Goal: Information Seeking & Learning: Check status

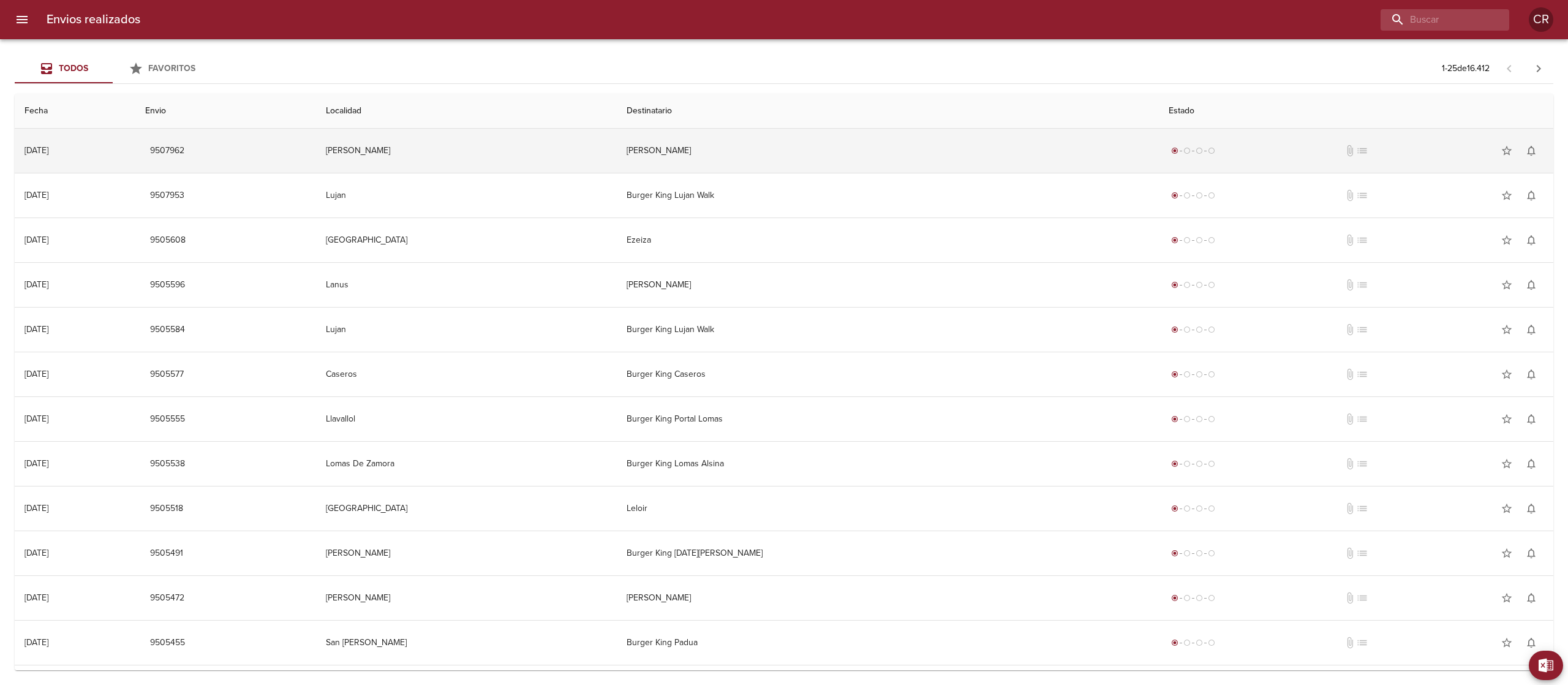
click at [617, 149] on td "[PERSON_NAME]" at bounding box center [466, 151] width 300 height 44
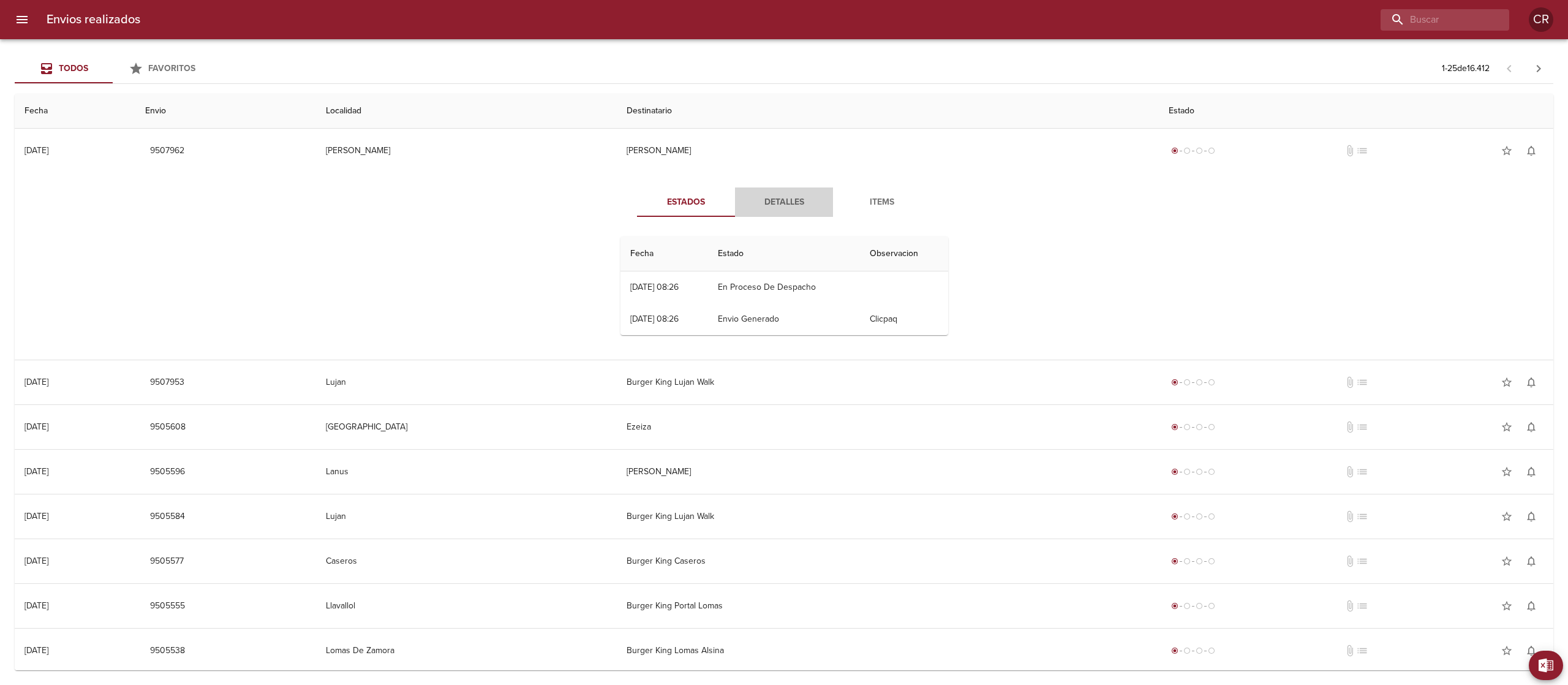
click at [775, 203] on span "Detalles" at bounding box center [784, 203] width 83 height 15
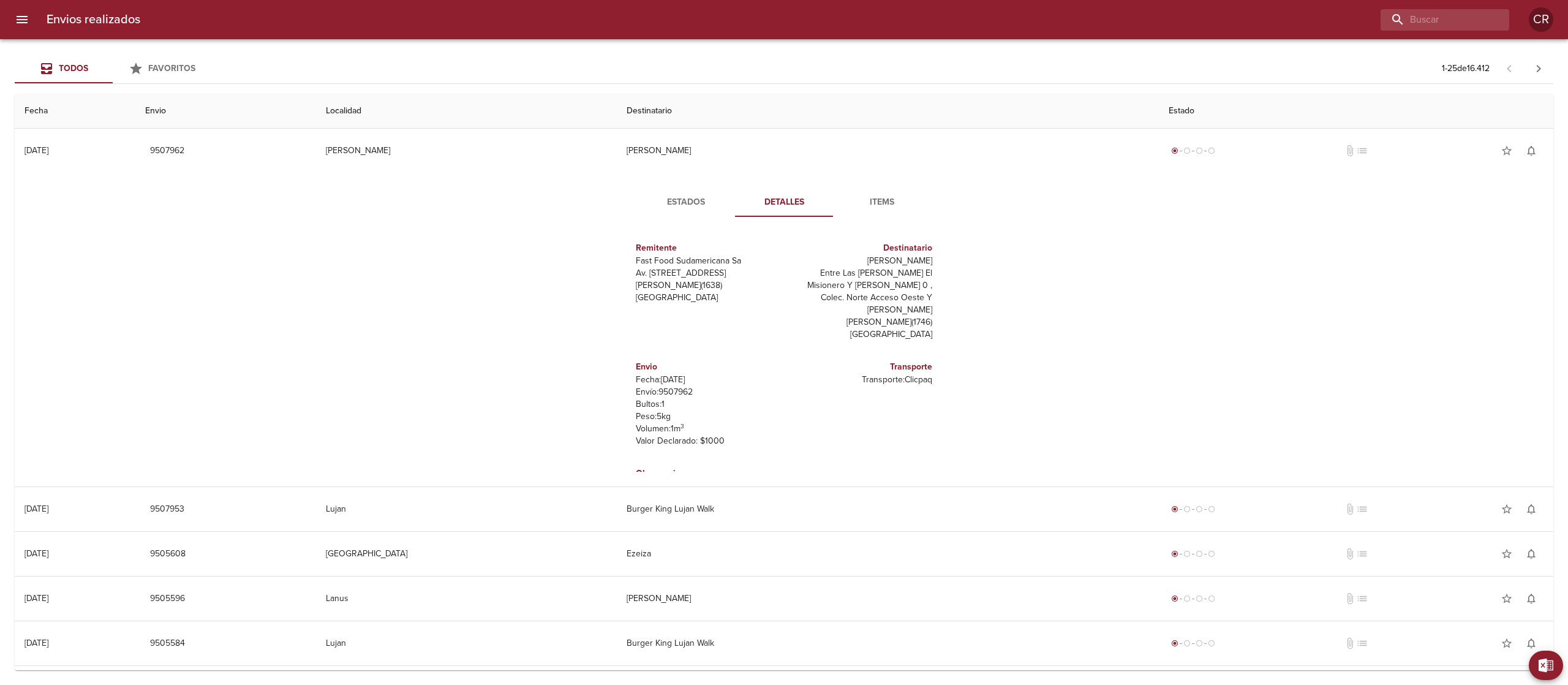
scroll to position [18, 0]
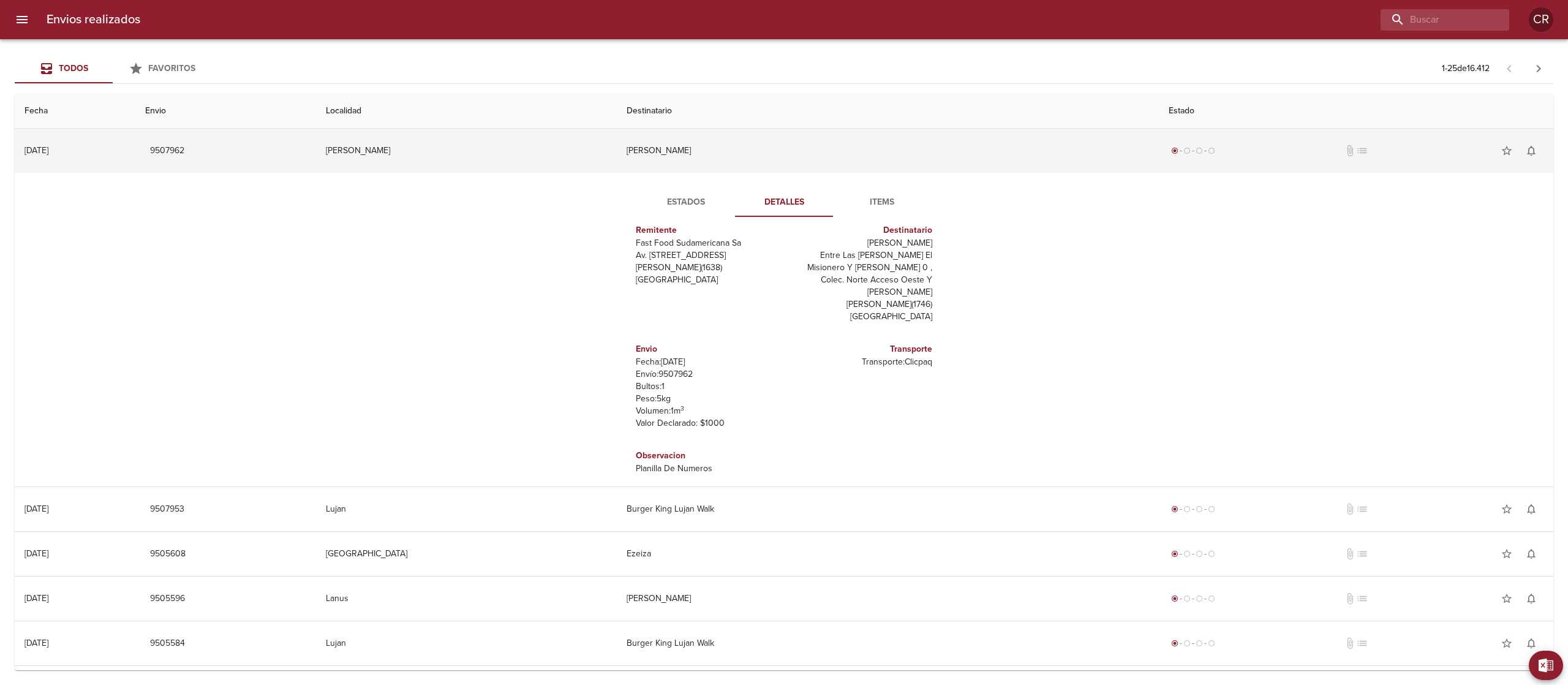
click at [738, 136] on td "[PERSON_NAME]" at bounding box center [887, 151] width 542 height 44
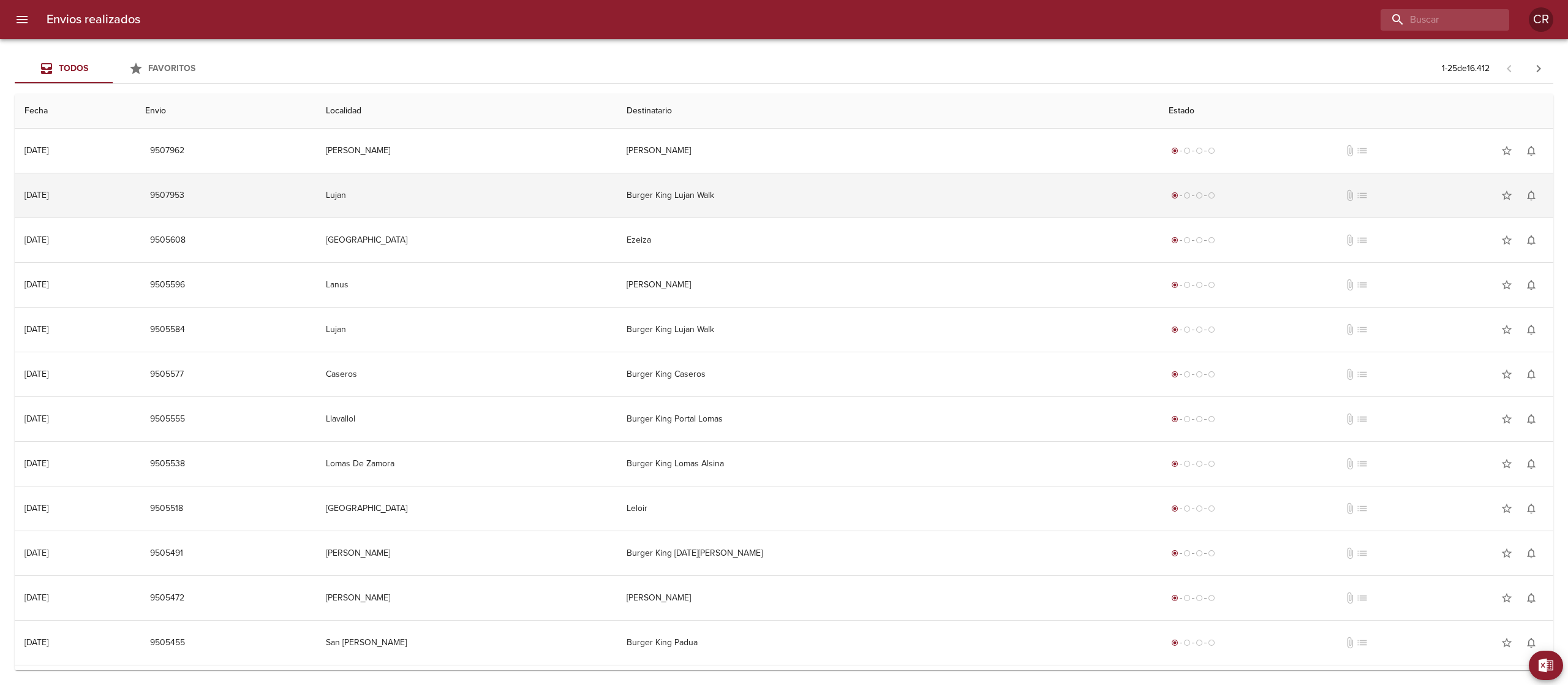
click at [758, 198] on td "Burger King Lujan Walk" at bounding box center [887, 195] width 542 height 44
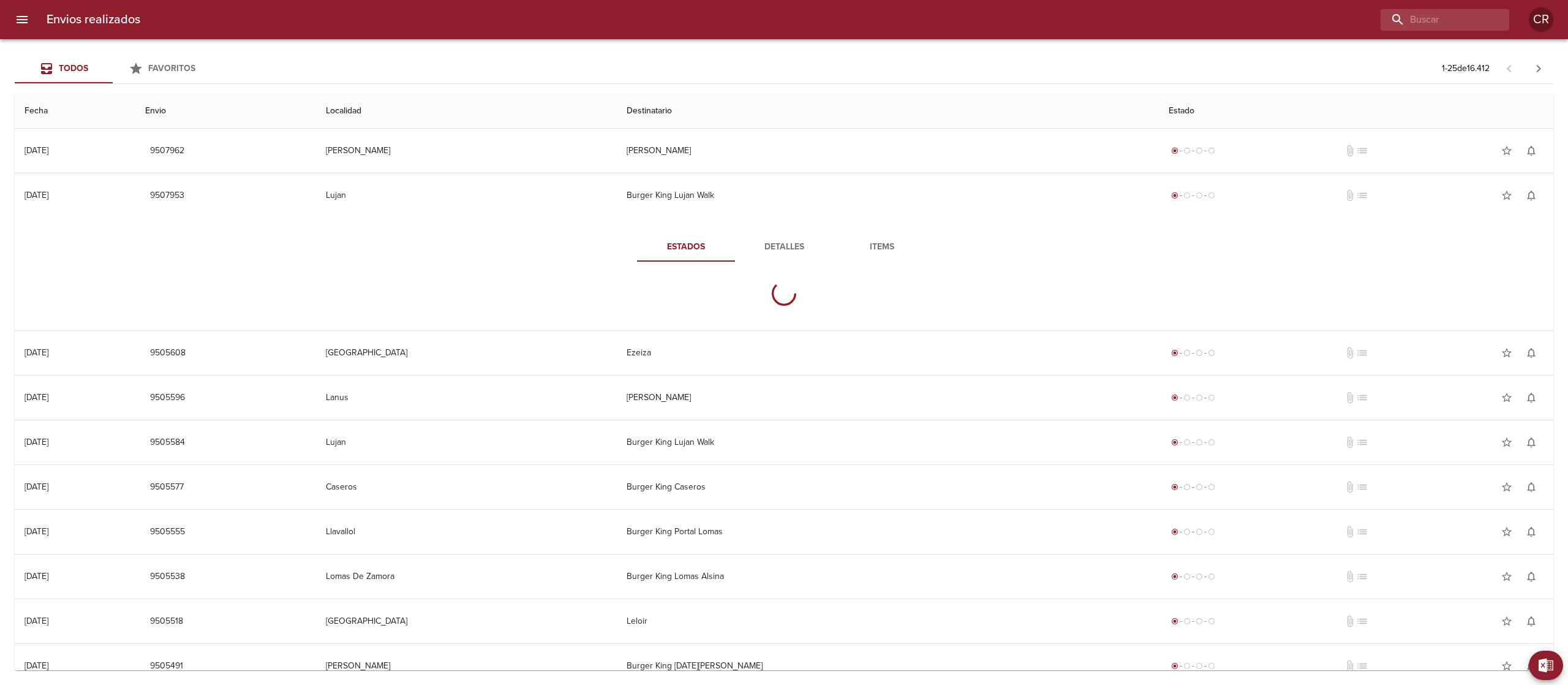
click at [770, 240] on span "Detalles" at bounding box center [784, 247] width 83 height 15
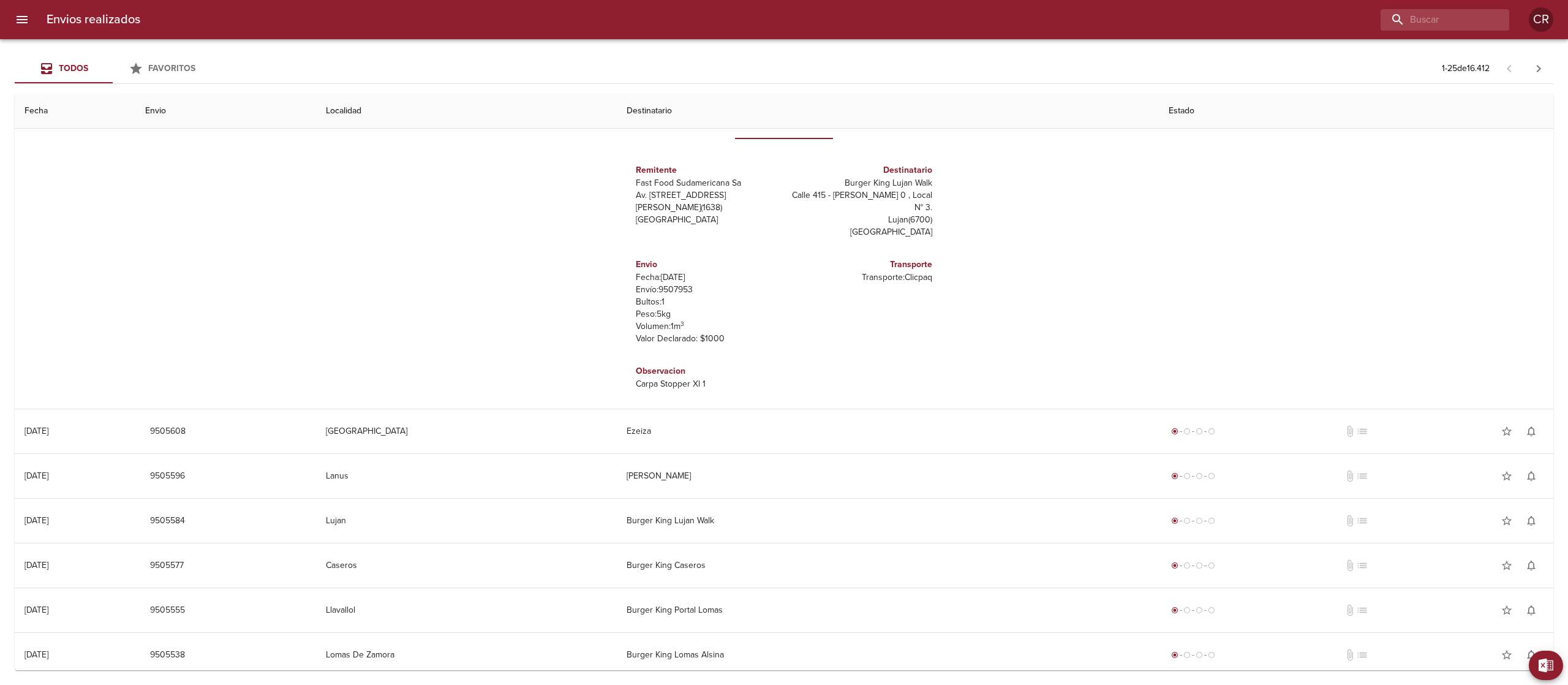
scroll to position [0, 0]
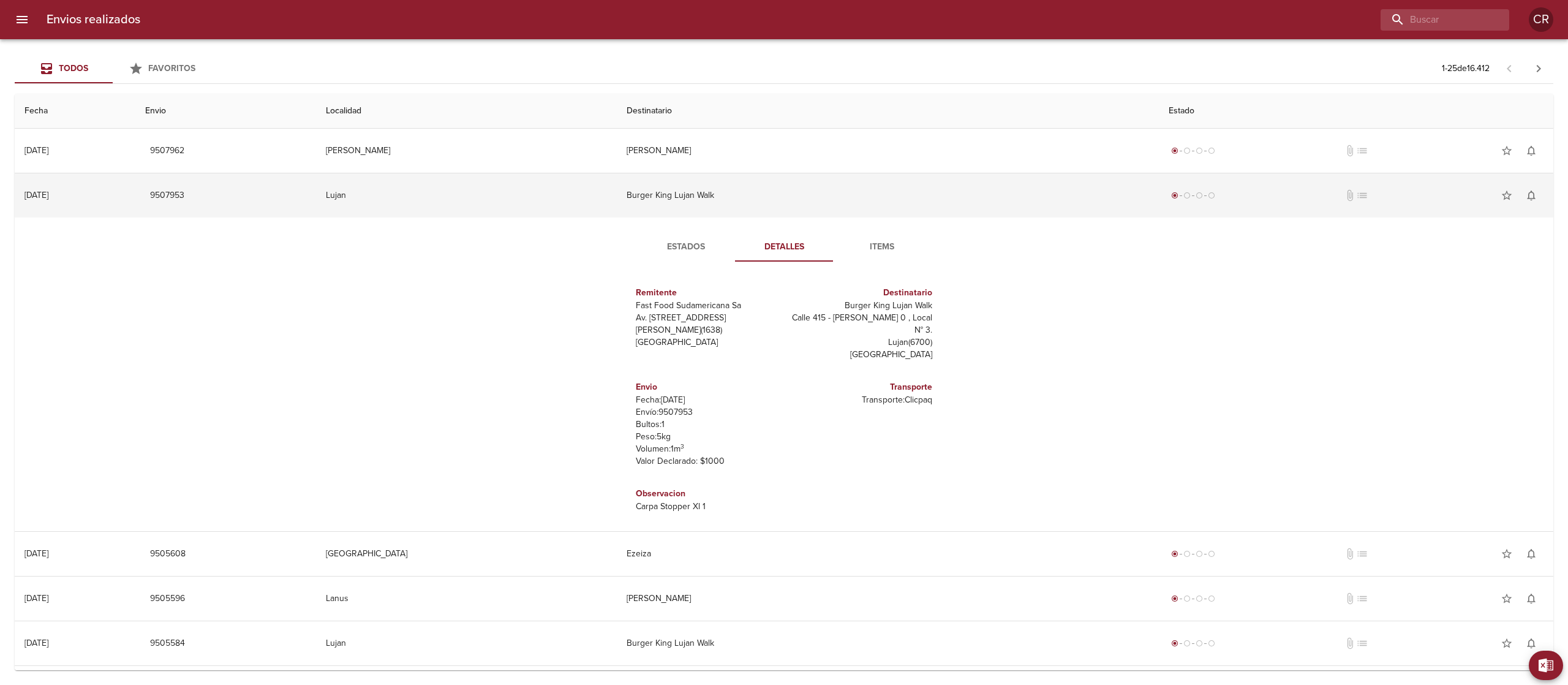
click at [772, 194] on td "Burger King Lujan Walk" at bounding box center [887, 195] width 542 height 44
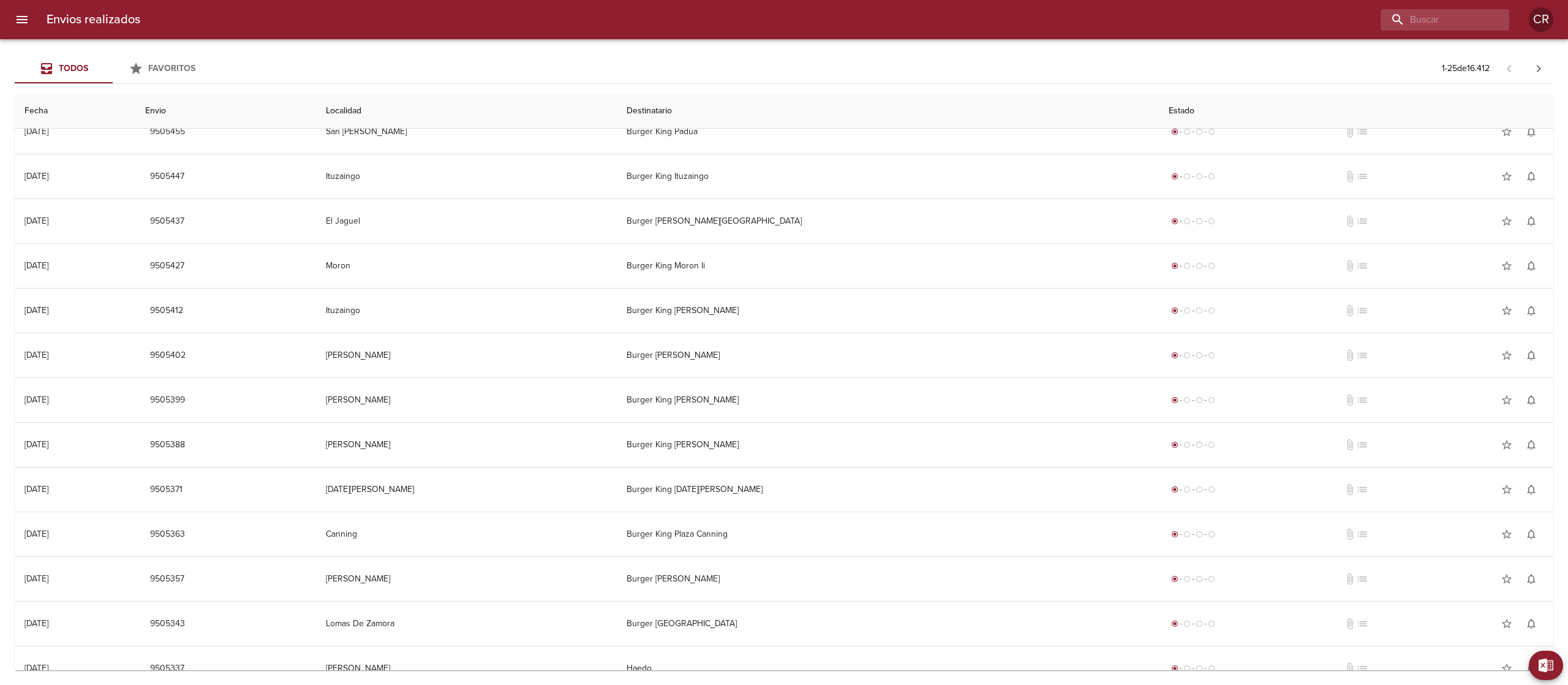
scroll to position [581, 0]
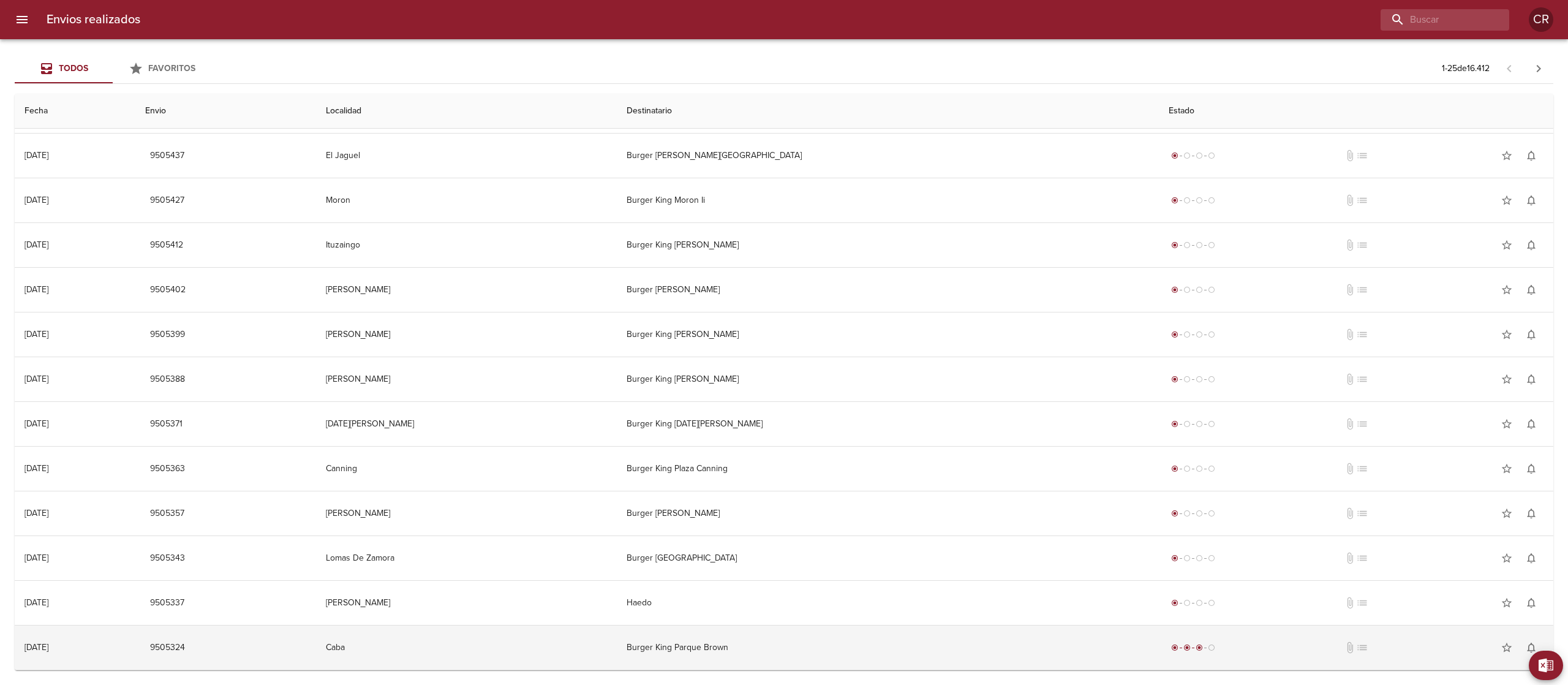
click at [756, 640] on td "Burger King Parque Brown" at bounding box center [887, 648] width 542 height 44
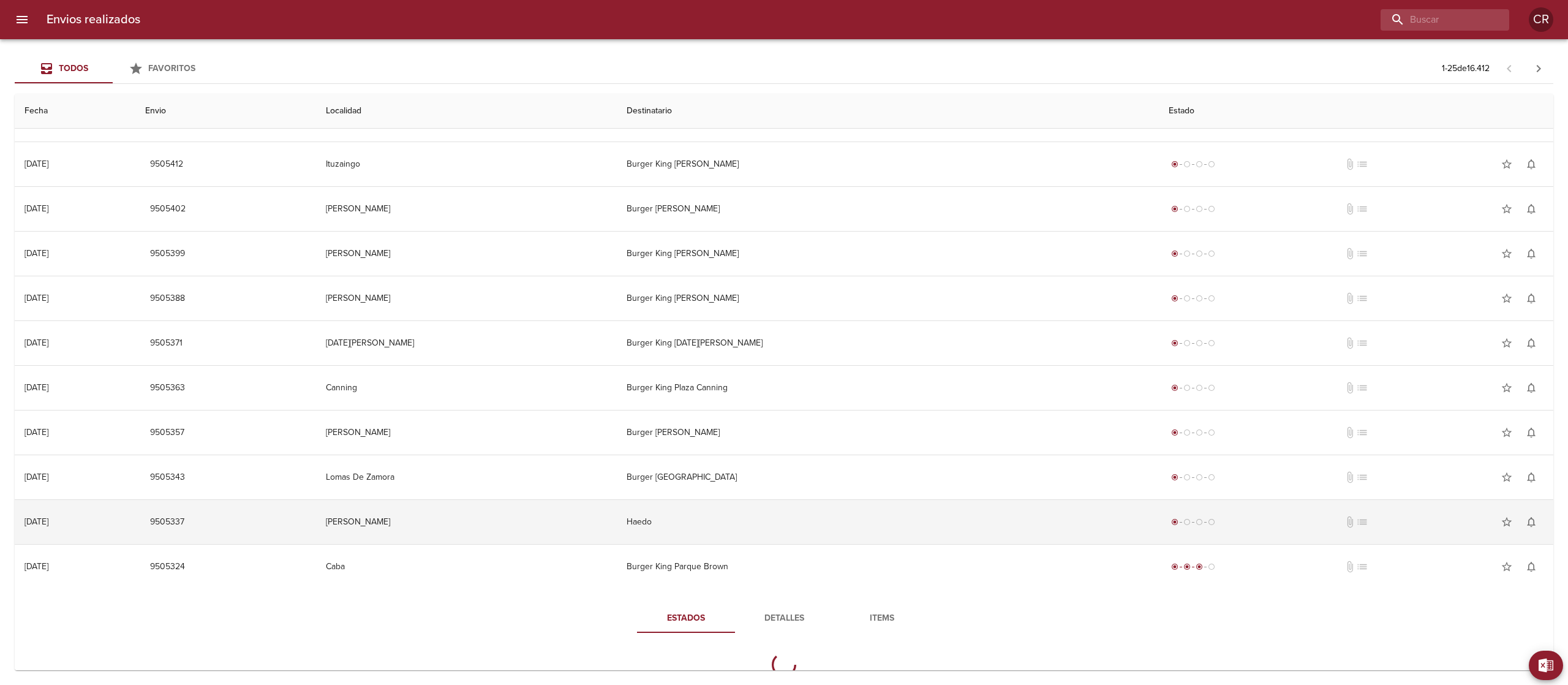
scroll to position [695, 0]
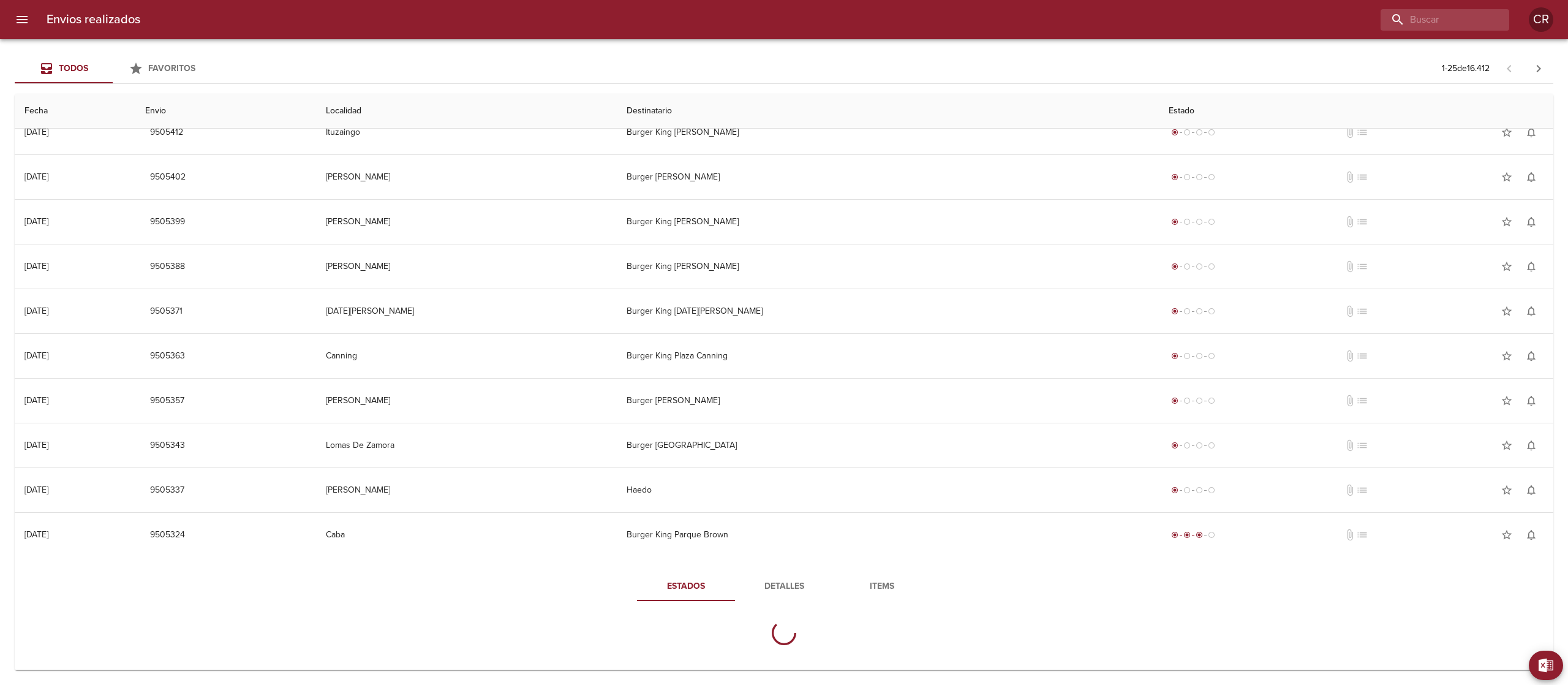
click at [786, 587] on span "Detalles" at bounding box center [784, 587] width 83 height 15
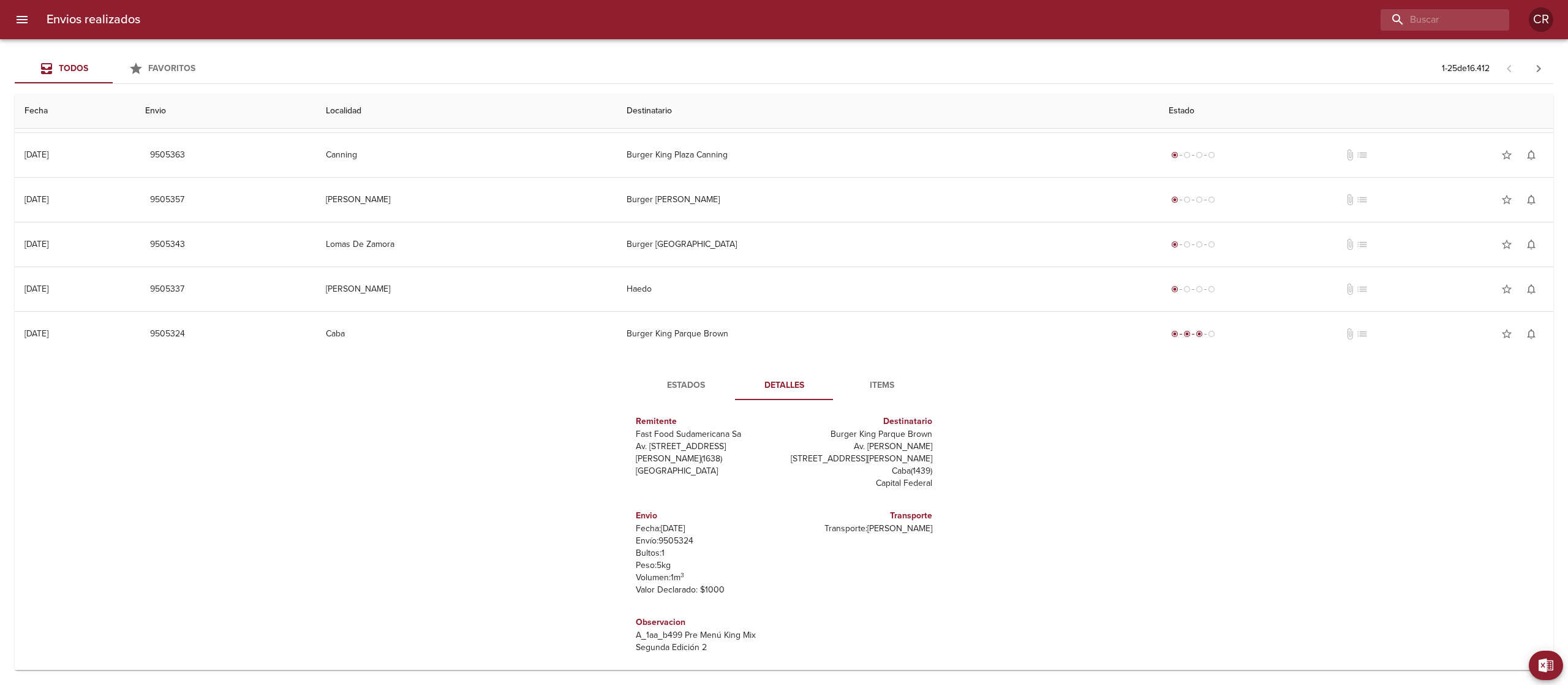
scroll to position [18, 0]
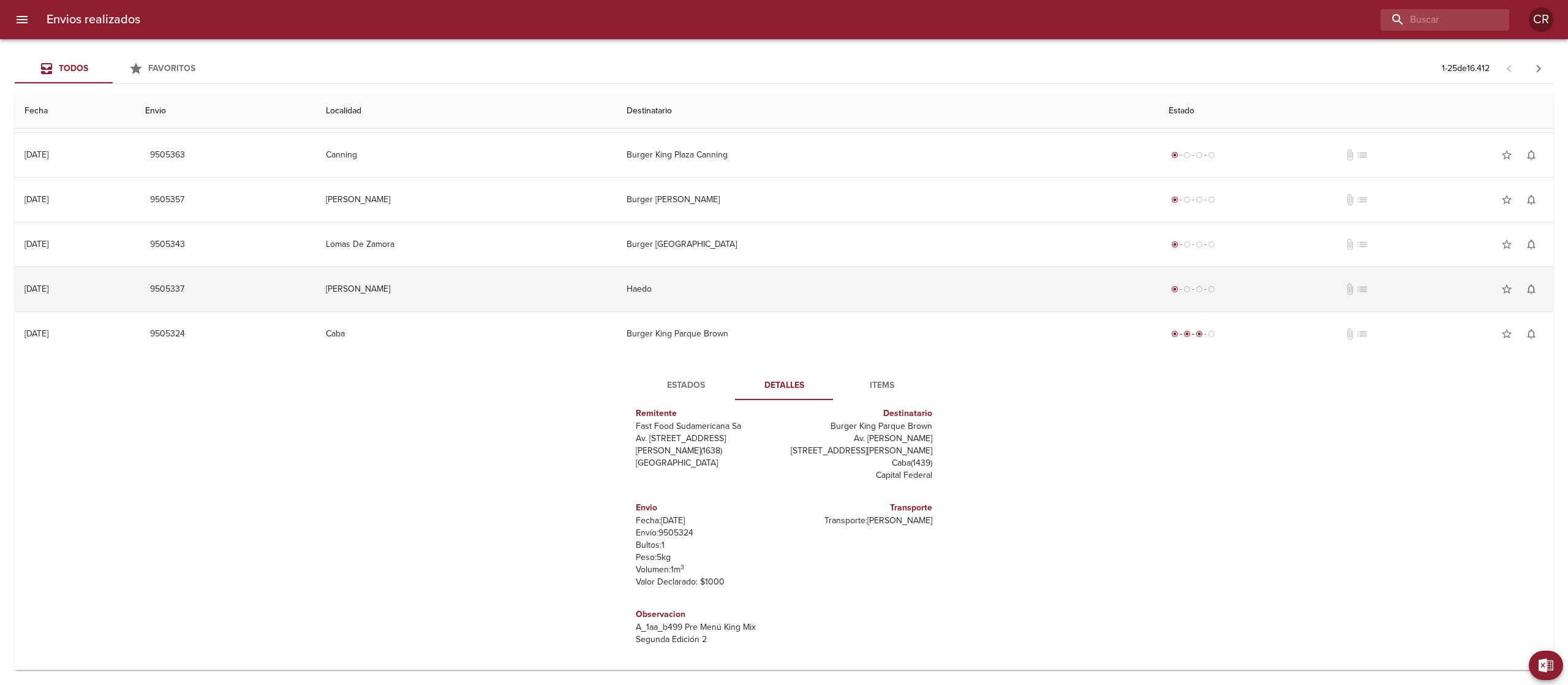
click at [777, 298] on td "Haedo" at bounding box center [887, 288] width 542 height 44
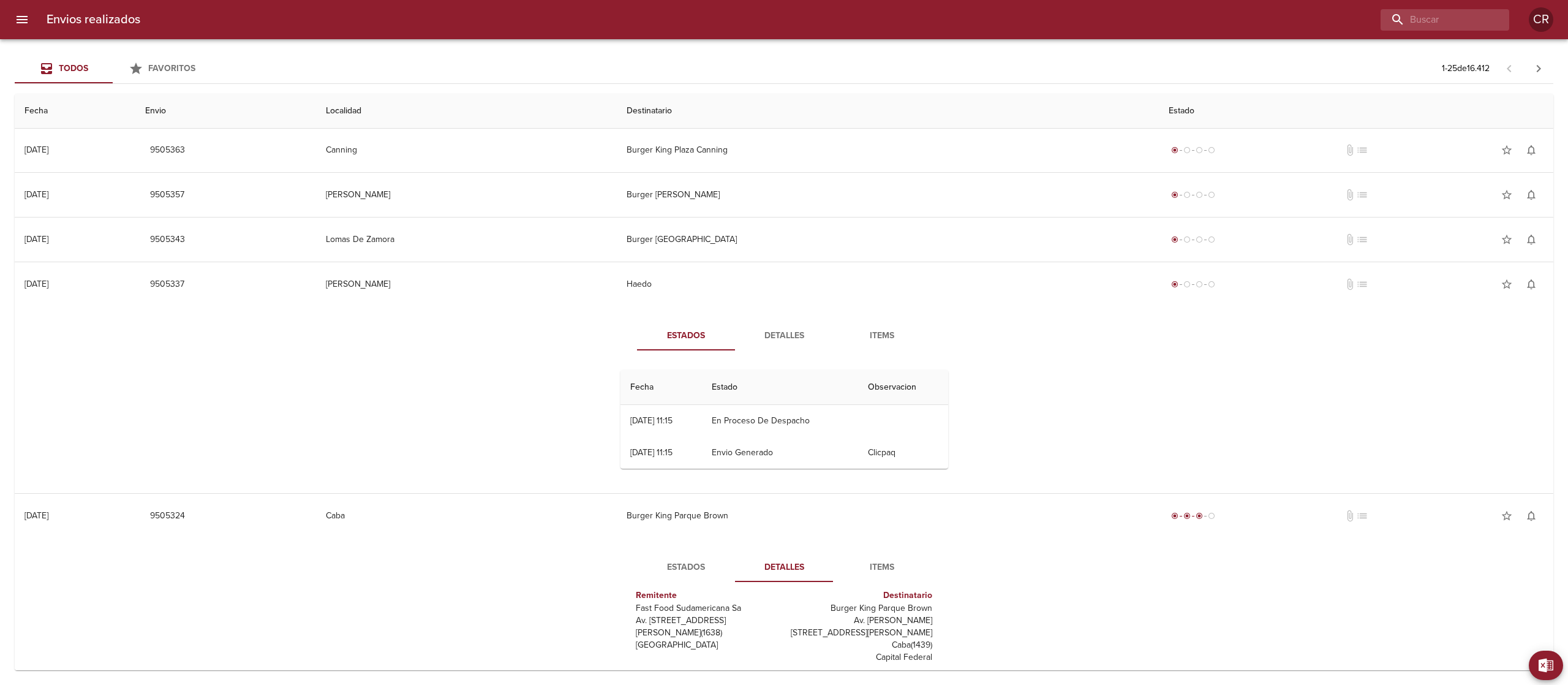
click at [785, 338] on span "Detalles" at bounding box center [784, 336] width 83 height 15
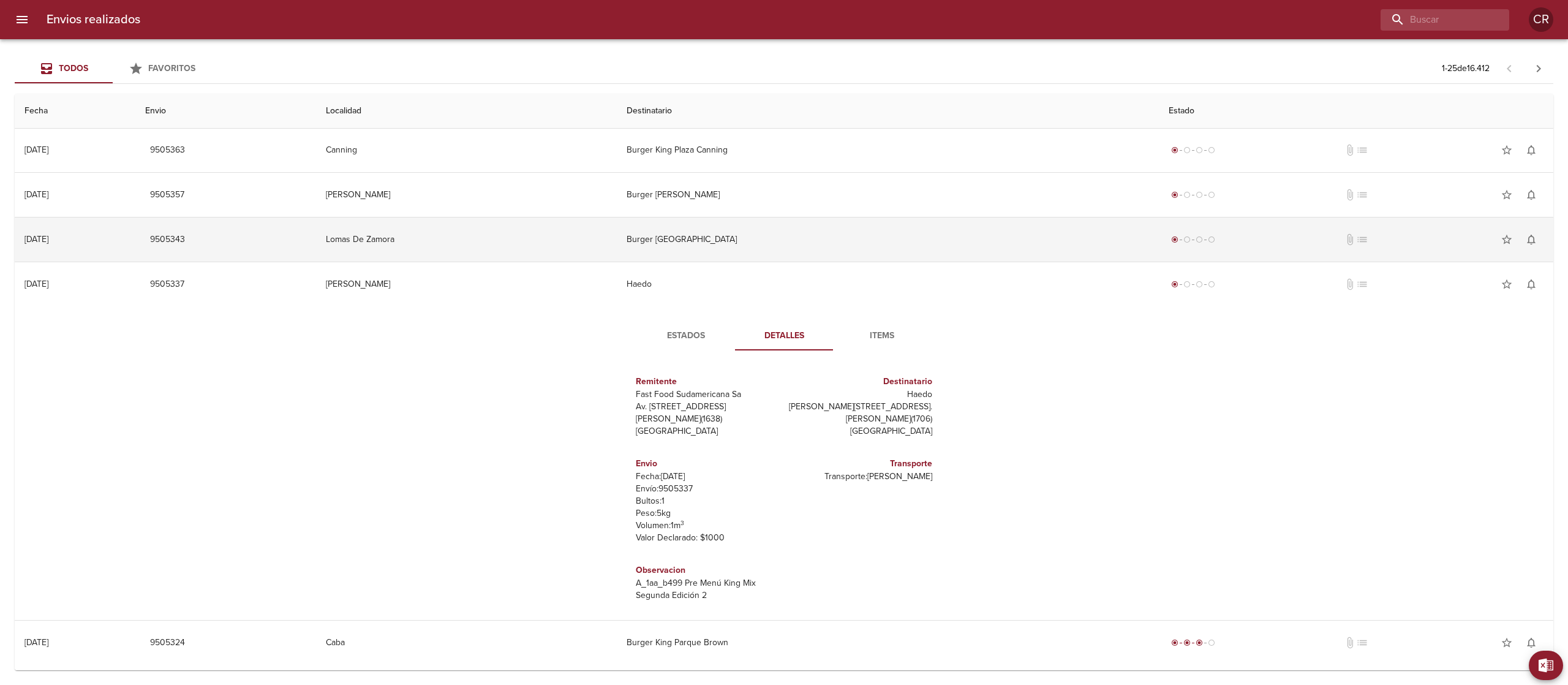
click at [779, 252] on td "Burger [GEOGRAPHIC_DATA]" at bounding box center [887, 239] width 542 height 44
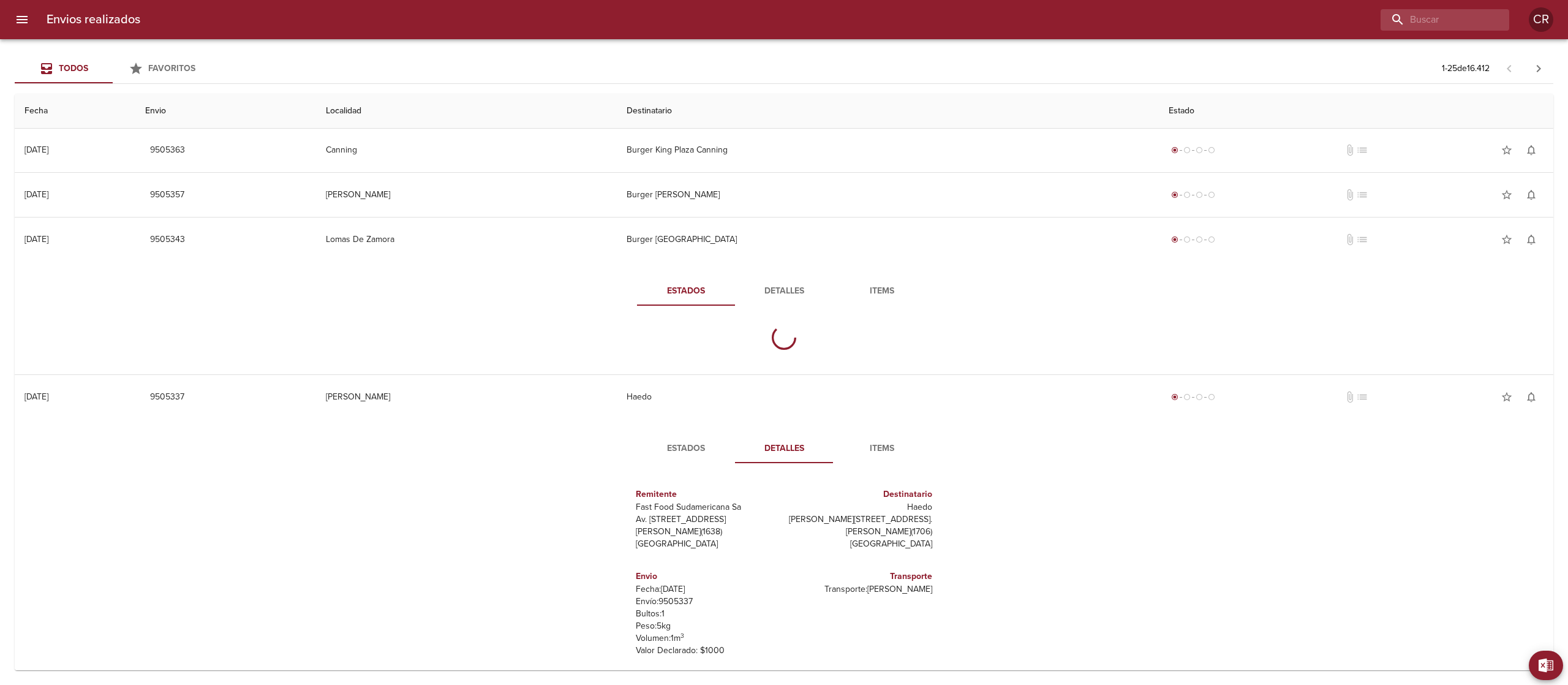
click at [784, 281] on button "Detalles" at bounding box center [784, 291] width 98 height 29
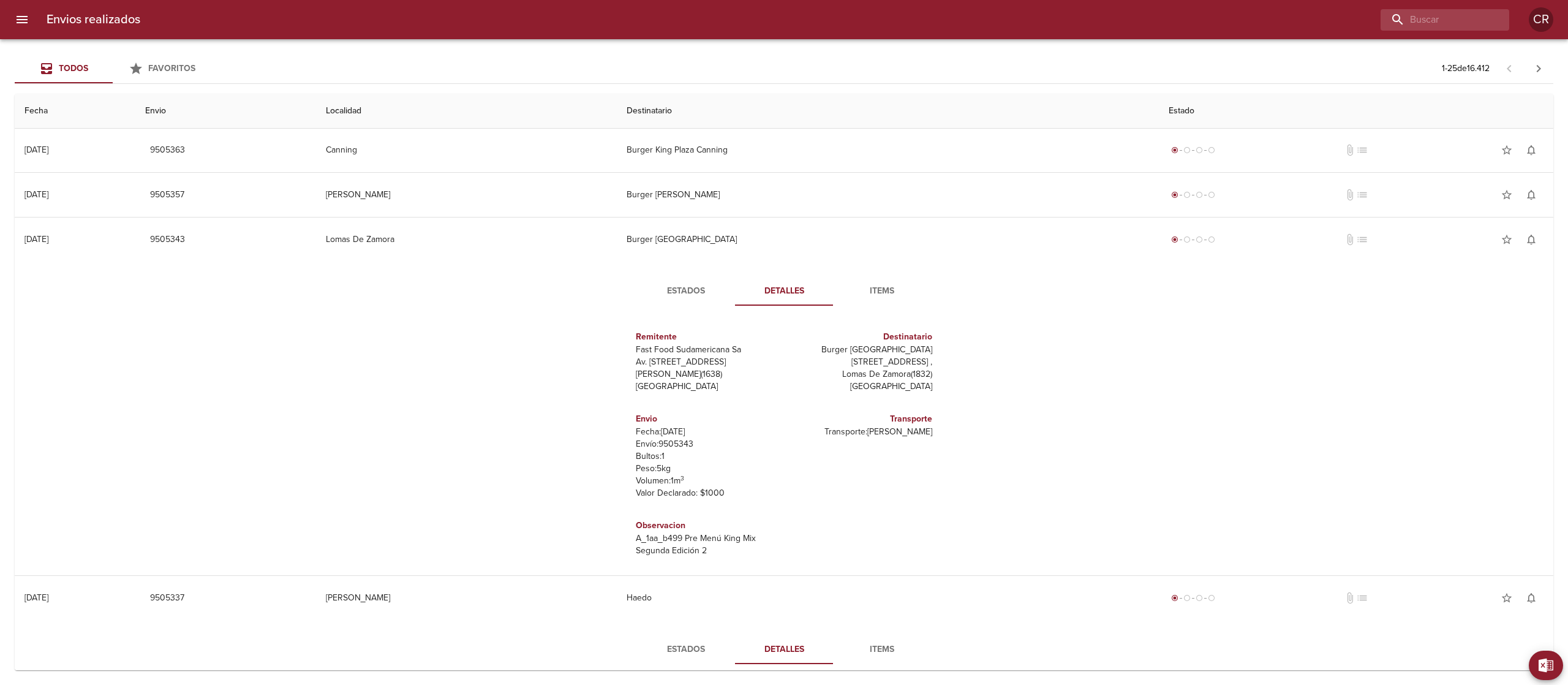
scroll to position [6, 0]
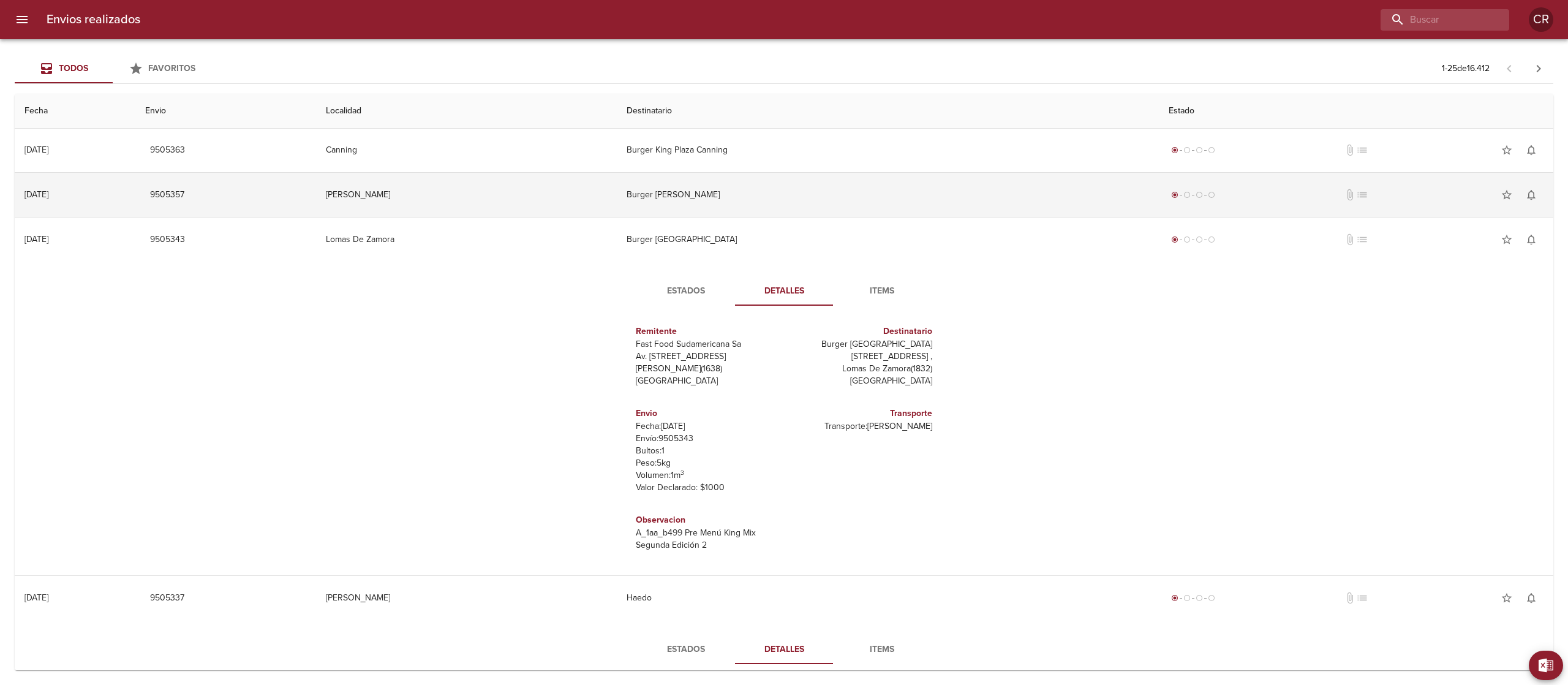
click at [767, 196] on td "Burger [PERSON_NAME]" at bounding box center [887, 194] width 542 height 44
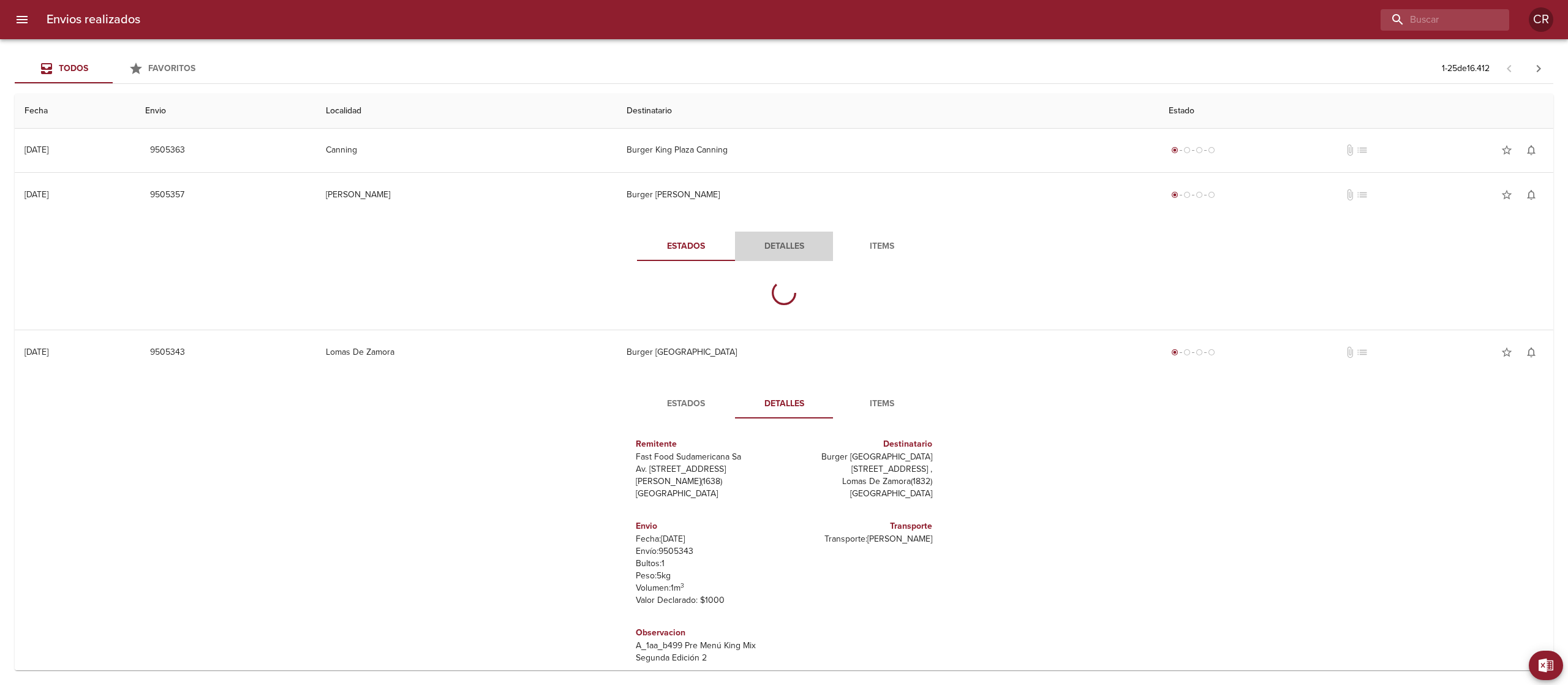
click at [782, 237] on button "Detalles" at bounding box center [784, 247] width 98 height 29
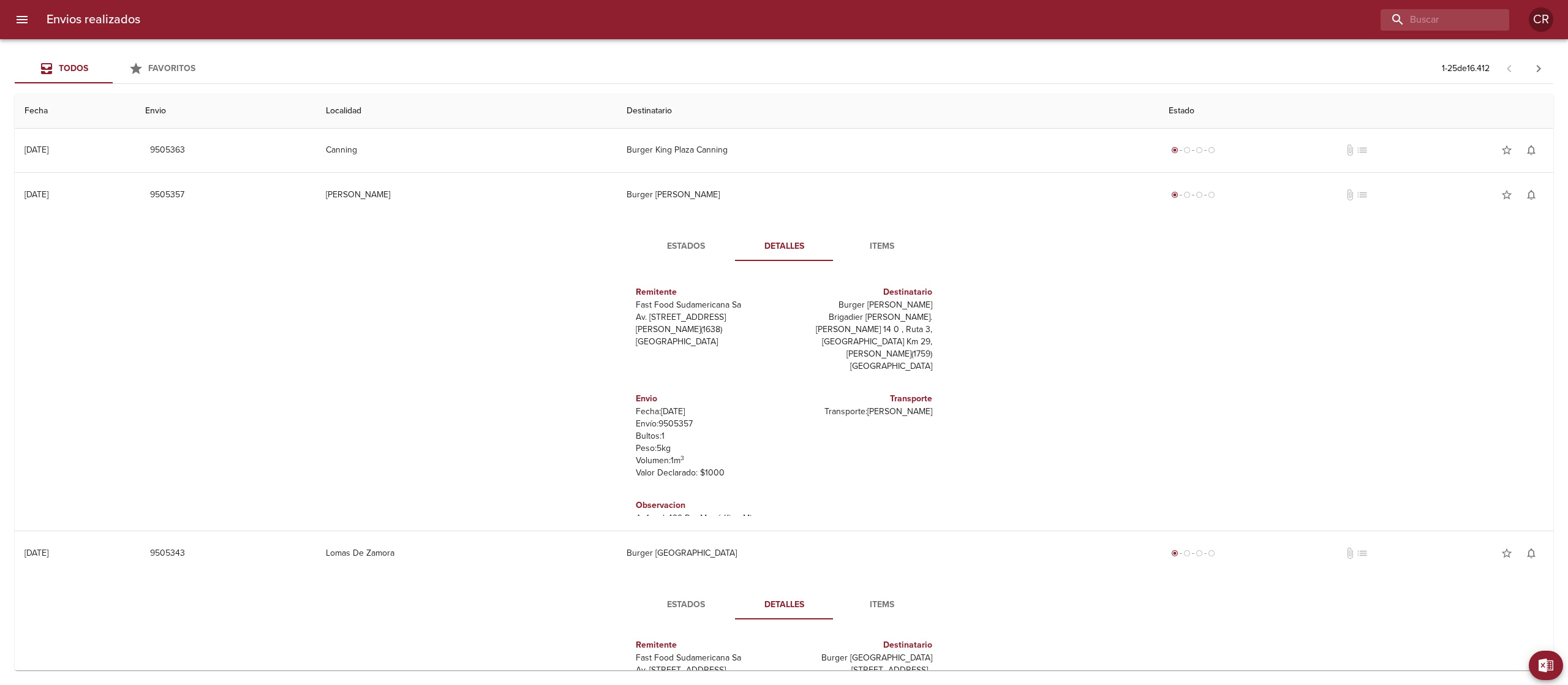
scroll to position [773, 0]
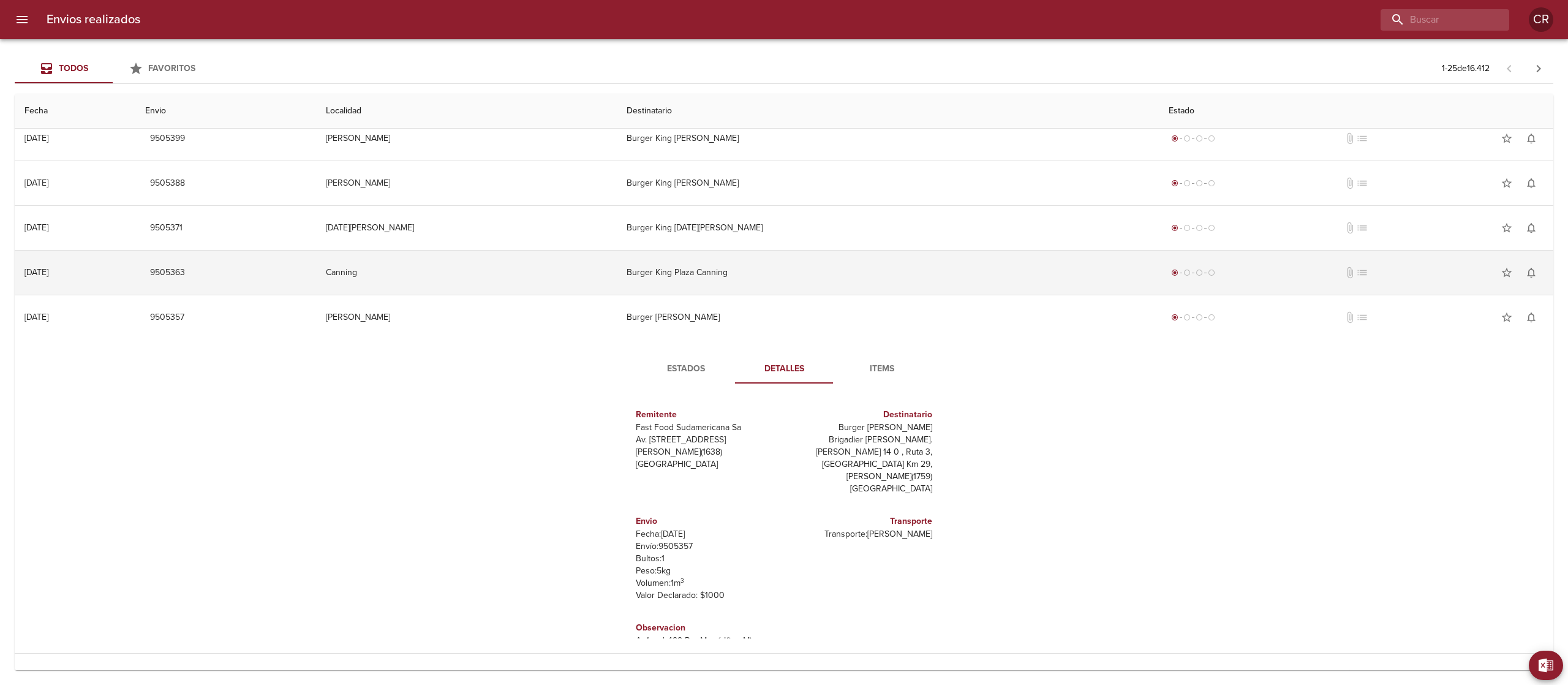
click at [791, 278] on td "Burger King Plaza Canning" at bounding box center [887, 272] width 542 height 44
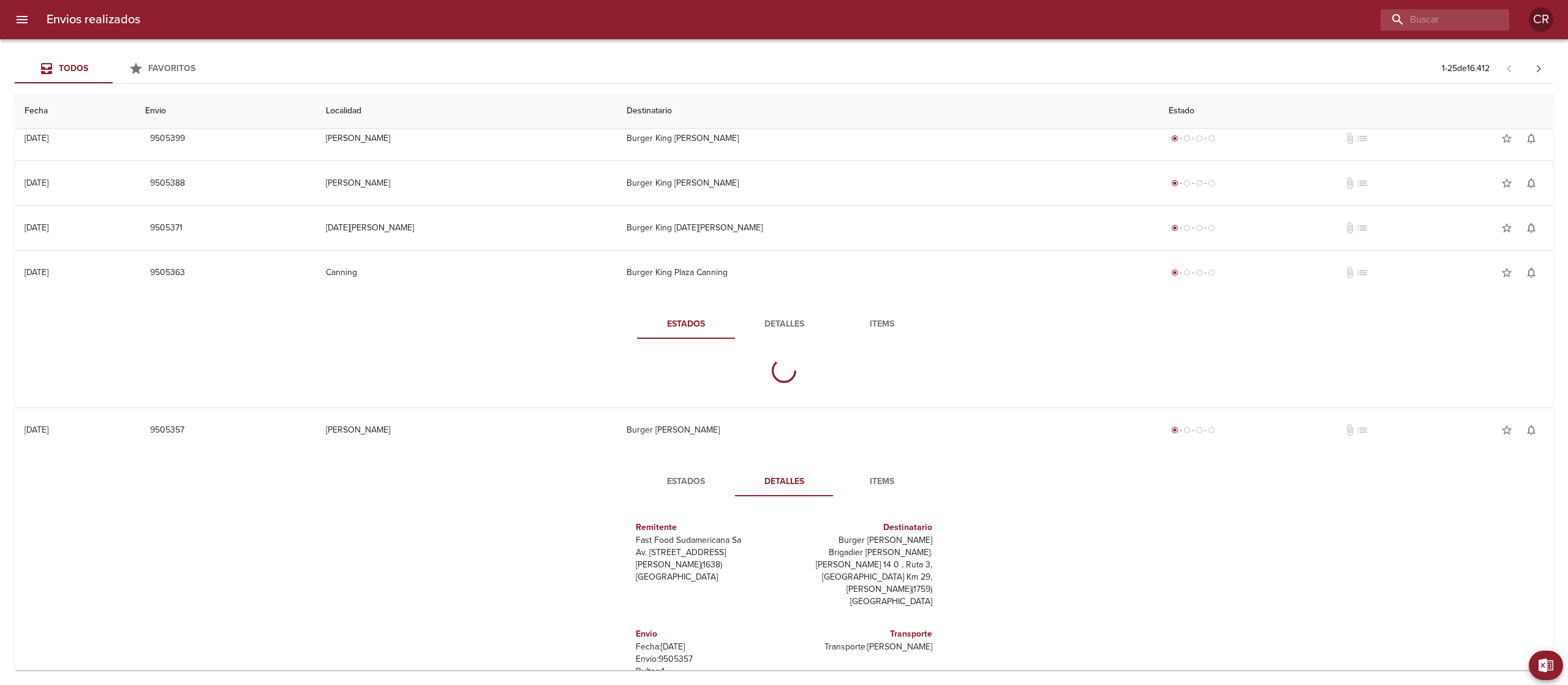
click at [782, 328] on span "Detalles" at bounding box center [784, 325] width 83 height 15
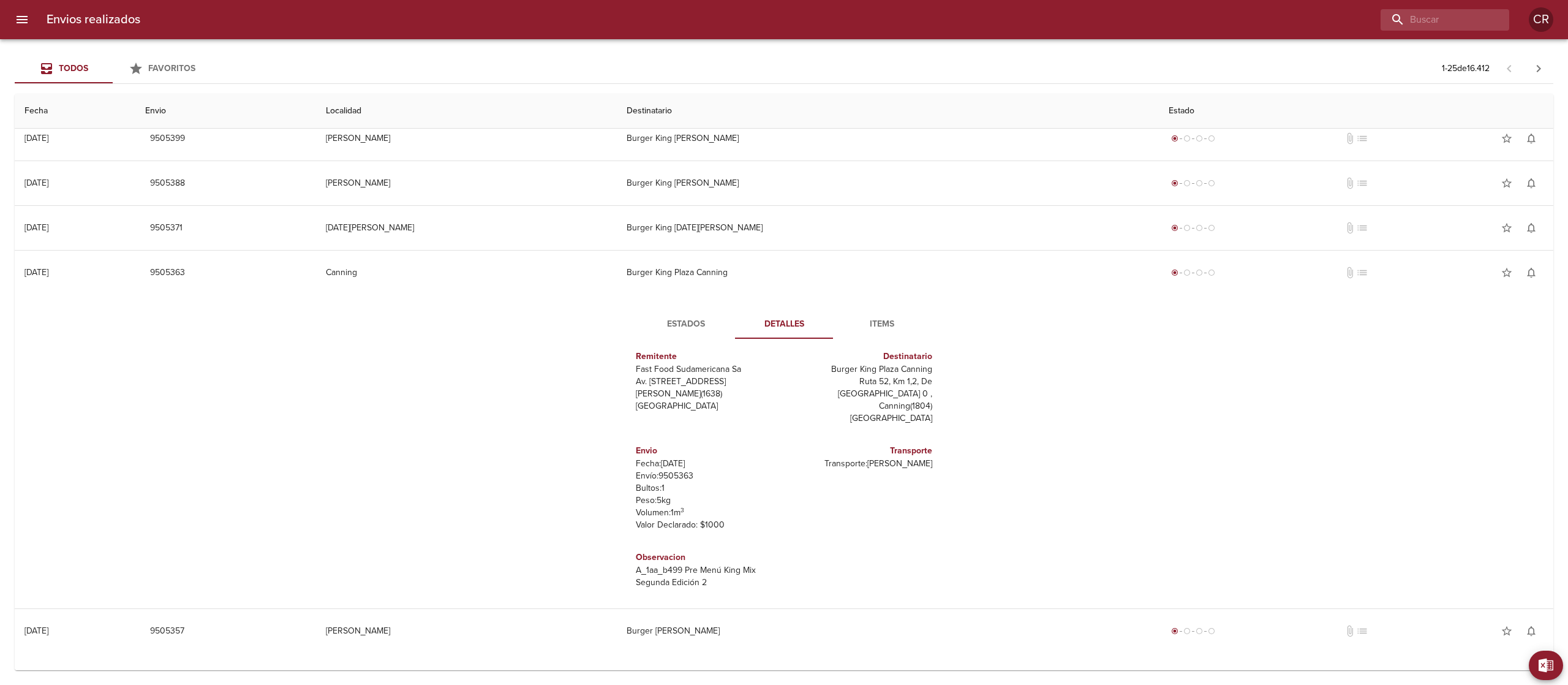
scroll to position [18, 0]
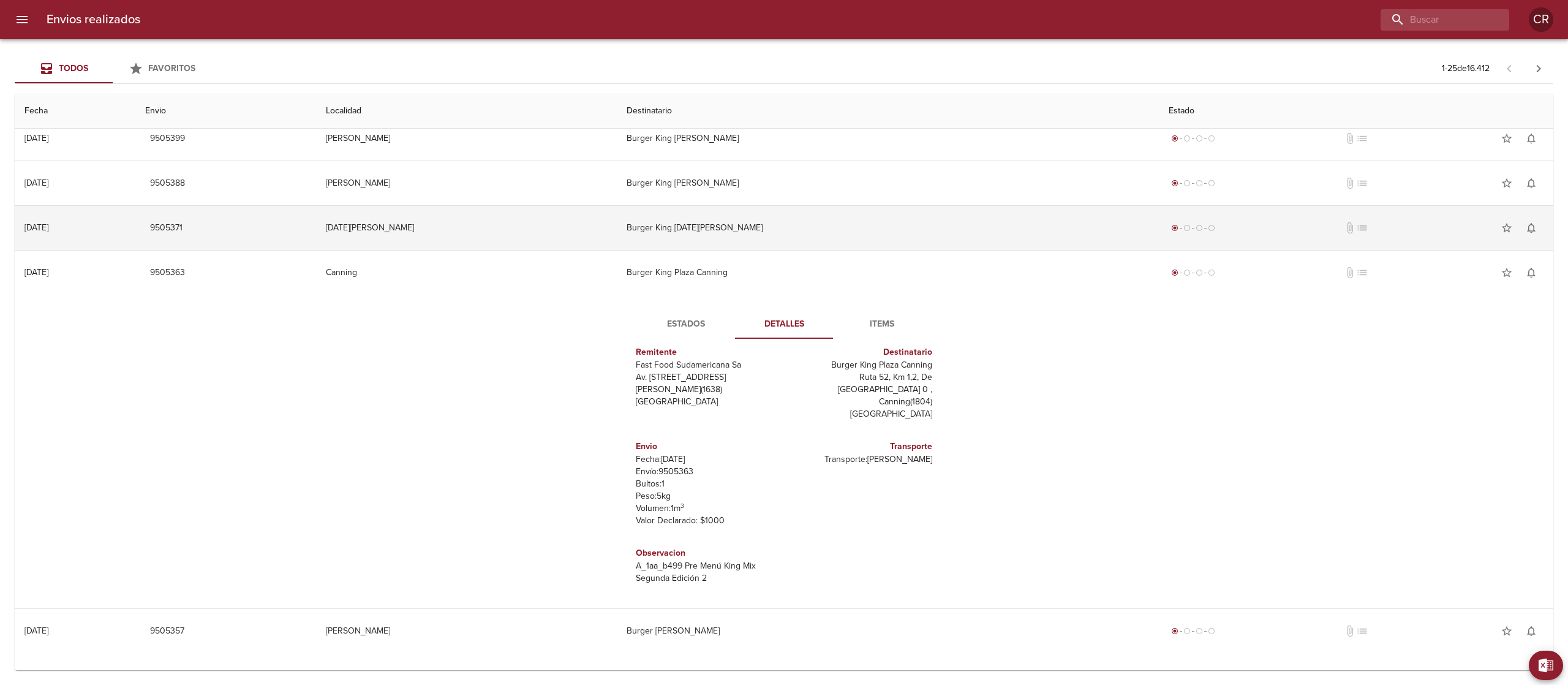
click at [775, 224] on td "Burger King [DATE][PERSON_NAME]" at bounding box center [887, 227] width 542 height 44
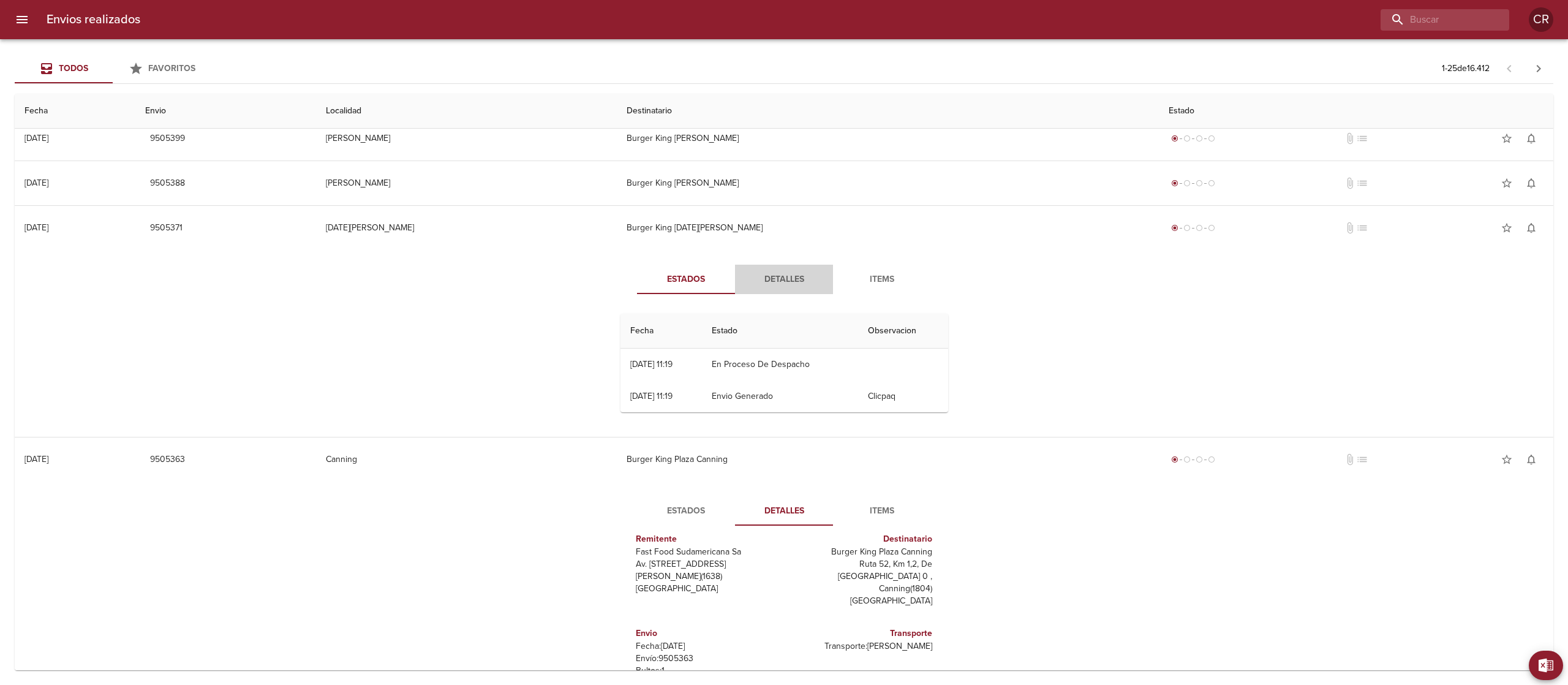
click at [779, 272] on button "Detalles" at bounding box center [784, 280] width 98 height 29
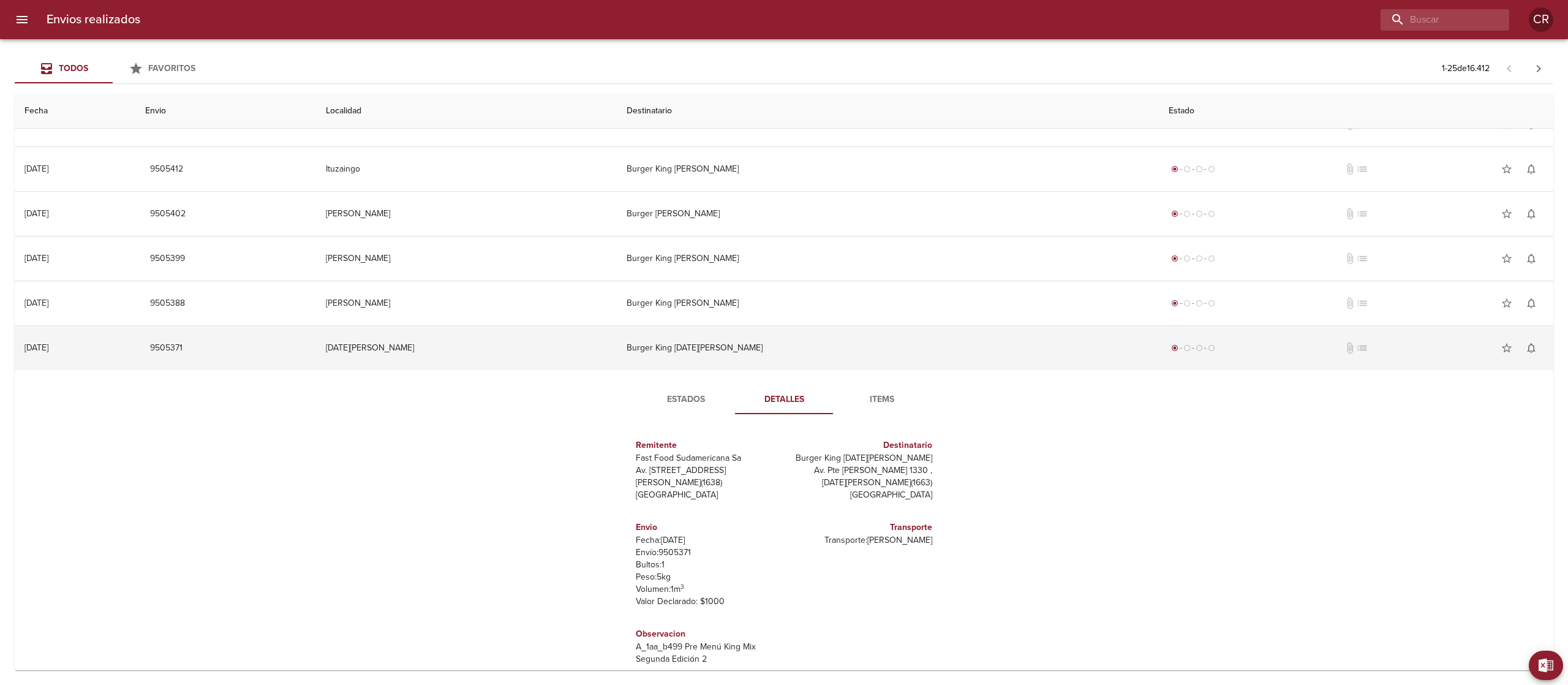
scroll to position [650, 0]
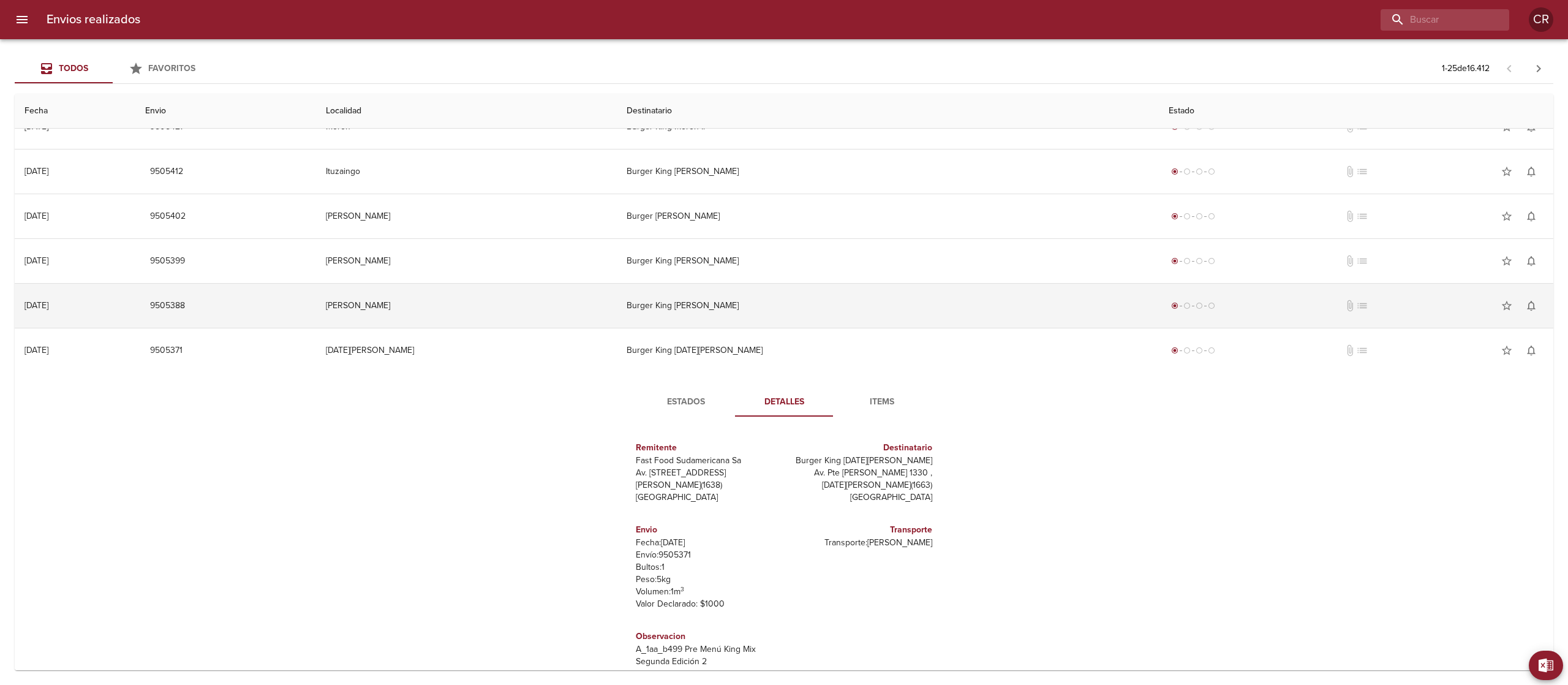
click at [779, 313] on td "Burger King [PERSON_NAME]" at bounding box center [887, 305] width 542 height 44
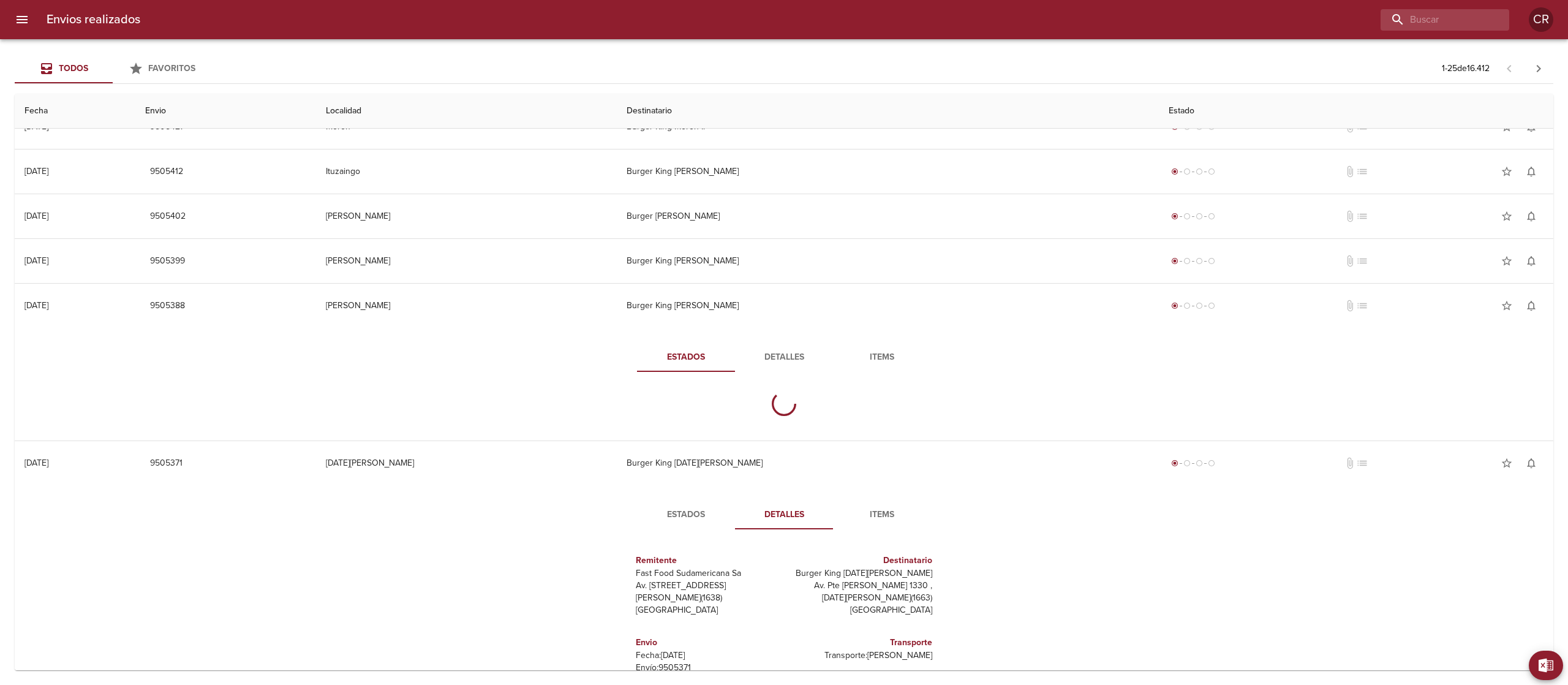
click at [779, 358] on span "Detalles" at bounding box center [784, 358] width 83 height 15
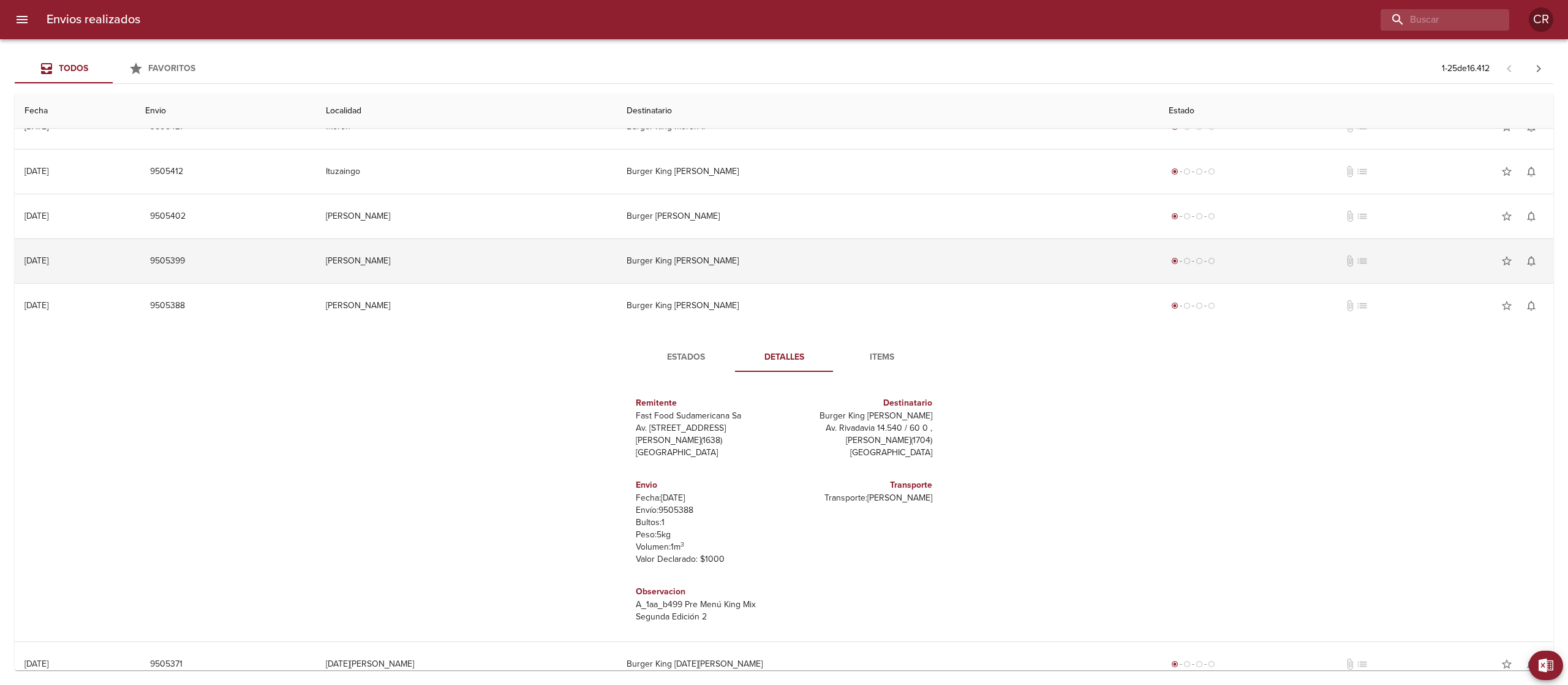
click at [772, 261] on td "Burger King [PERSON_NAME]" at bounding box center [887, 261] width 542 height 44
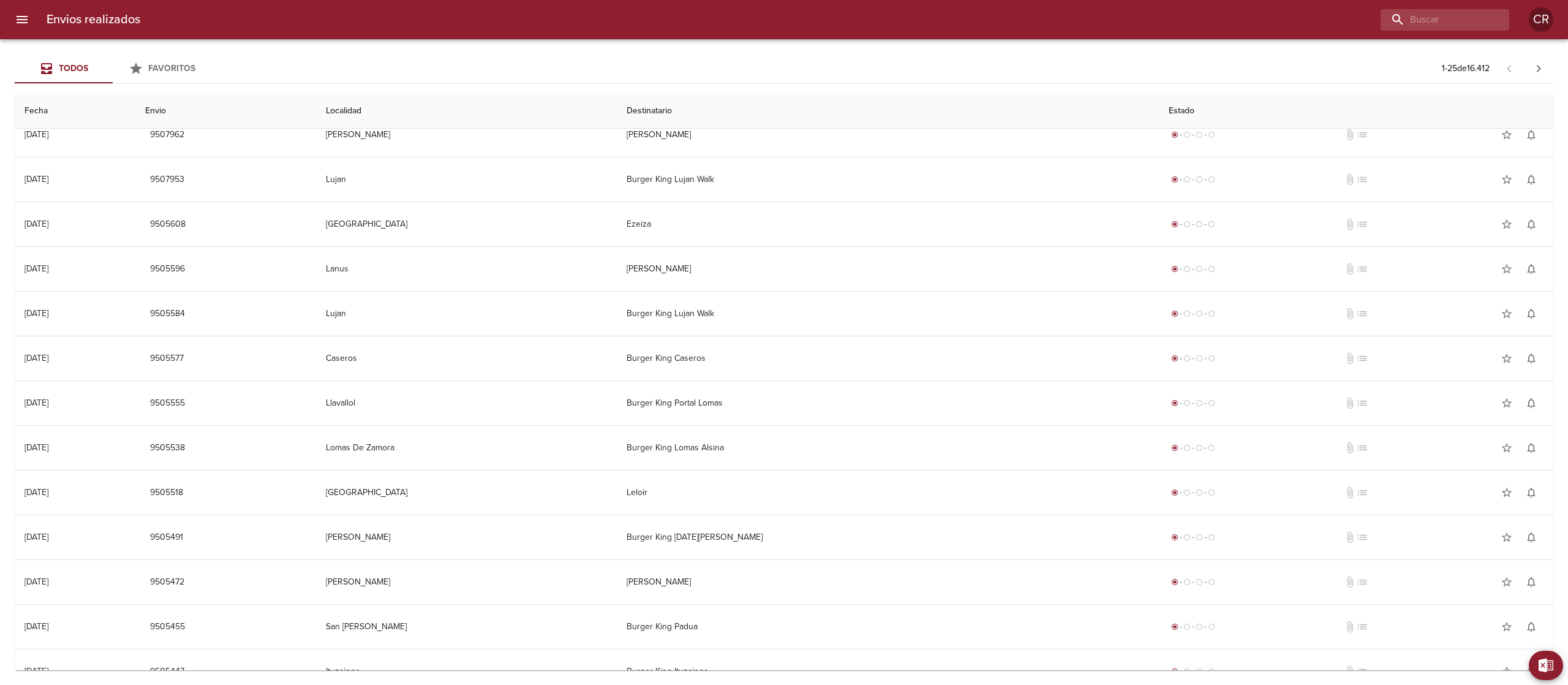
scroll to position [0, 0]
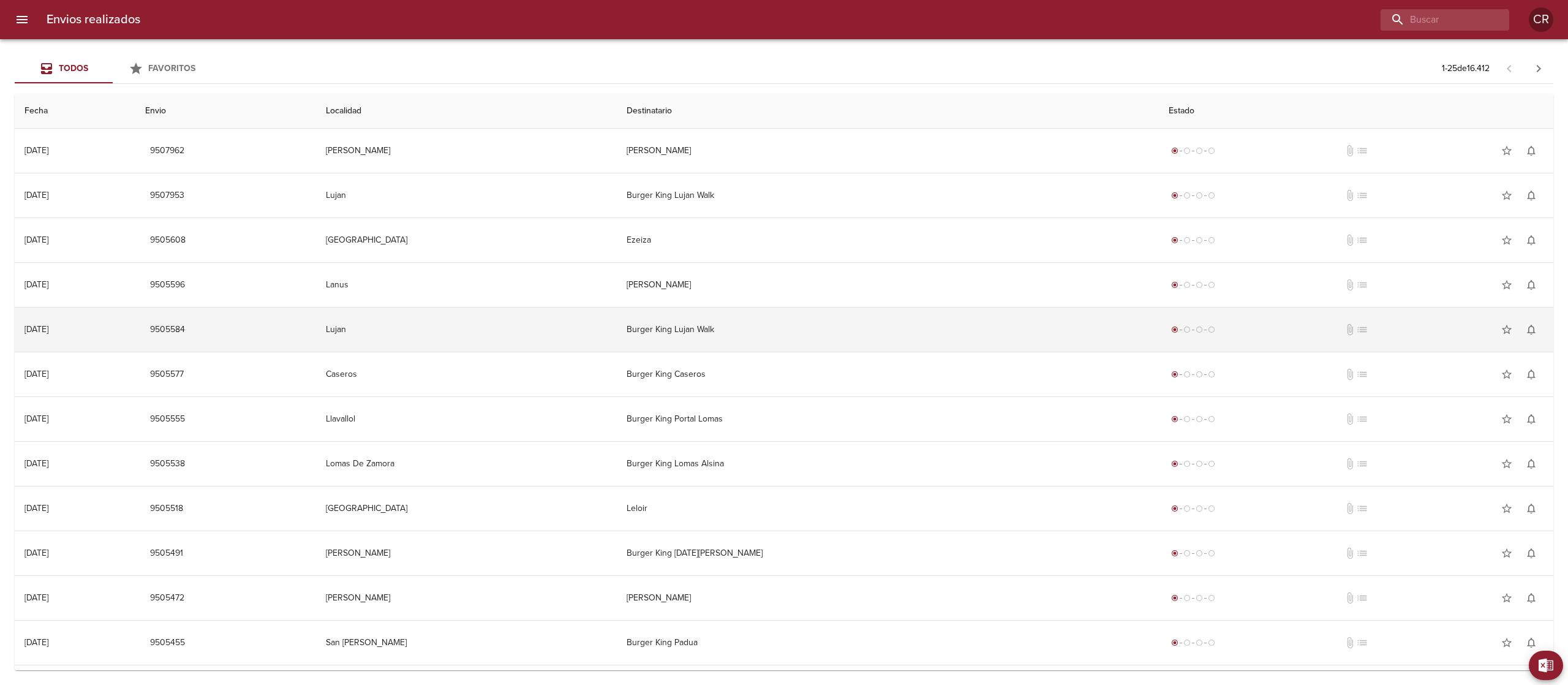
click at [775, 335] on td "Burger King Lujan Walk" at bounding box center [887, 329] width 542 height 44
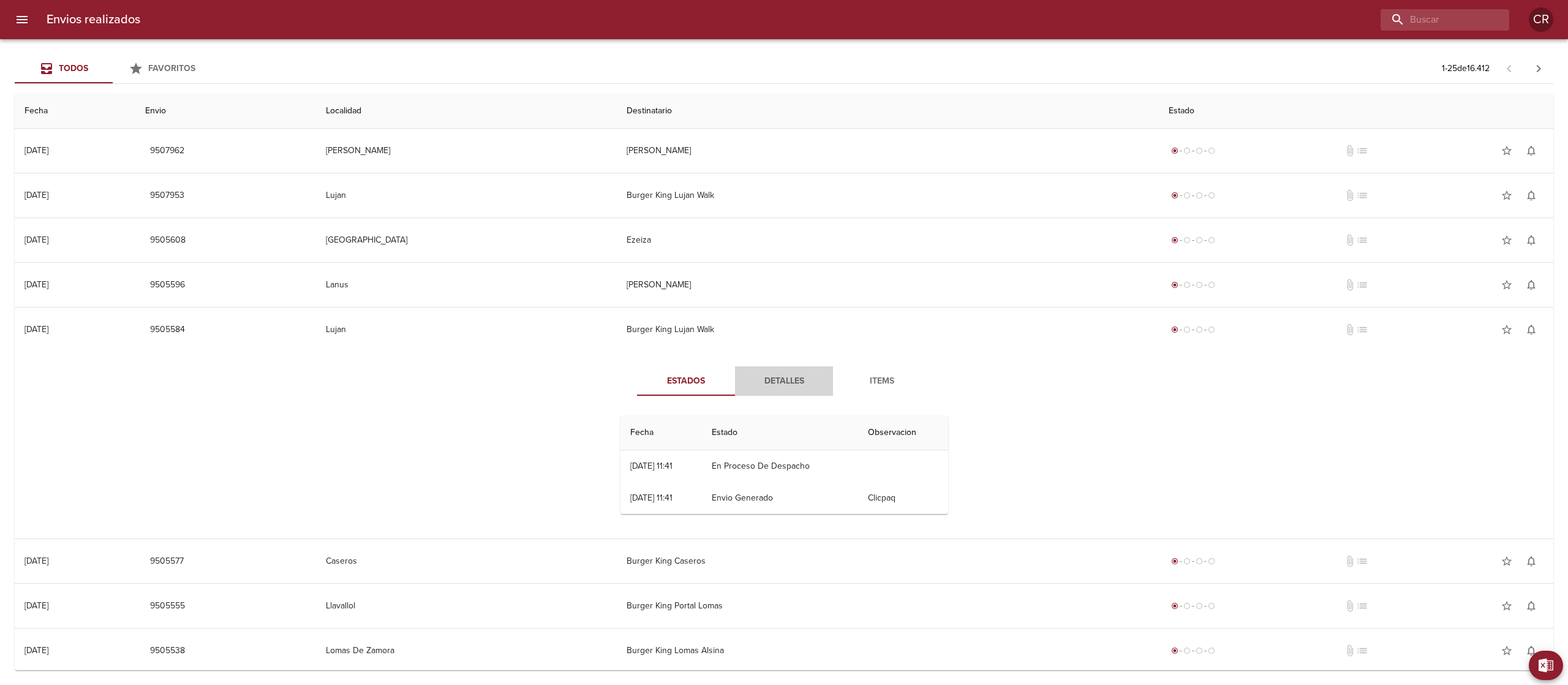
click at [774, 376] on span "Detalles" at bounding box center [784, 381] width 83 height 15
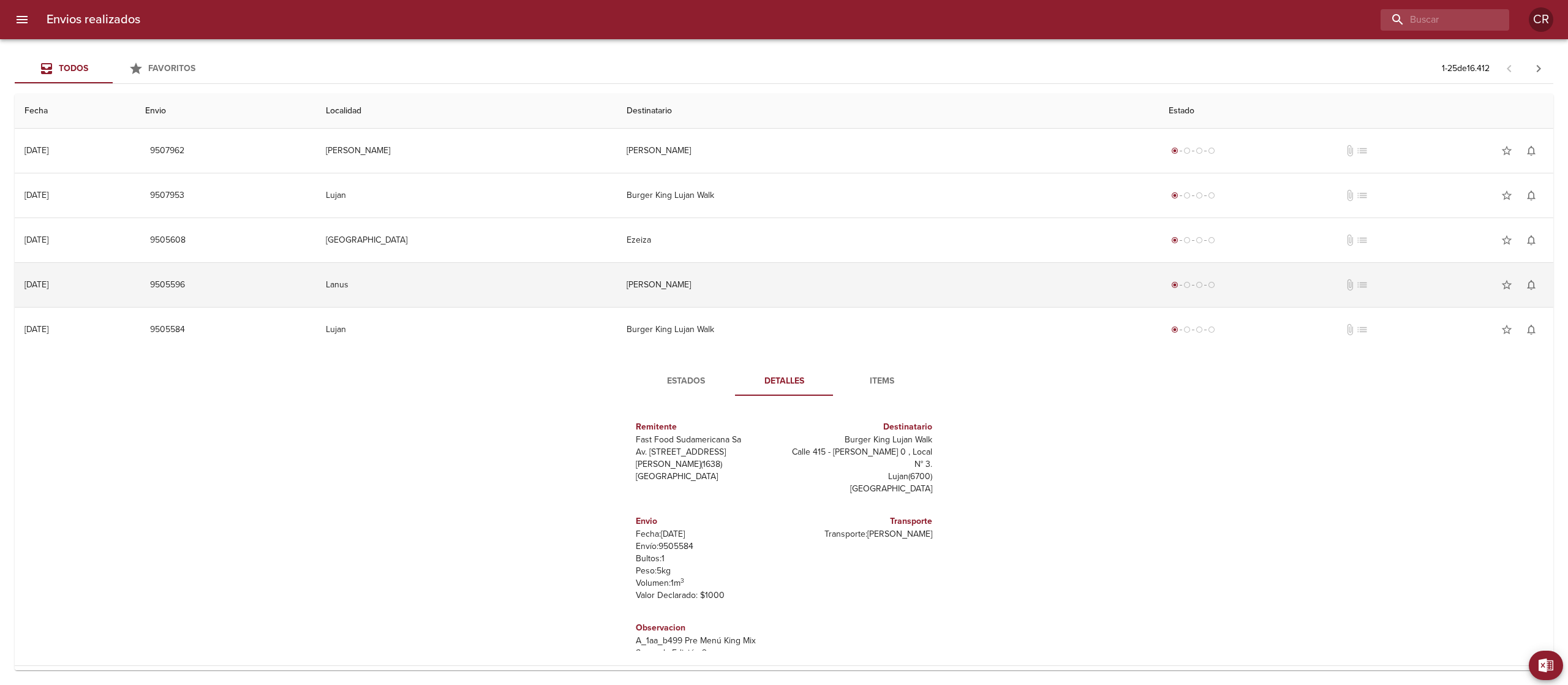
click at [772, 276] on td "[PERSON_NAME]" at bounding box center [887, 285] width 542 height 44
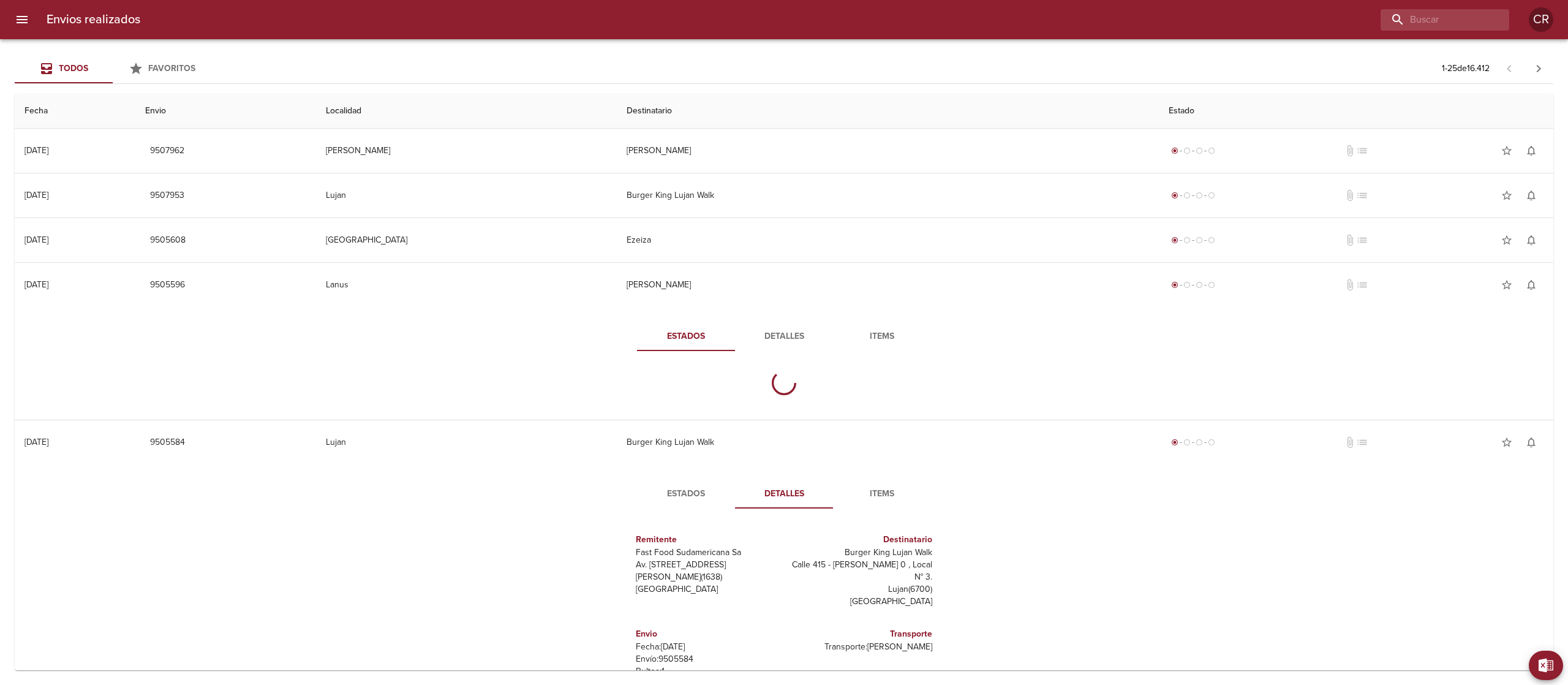
click at [774, 325] on button "Detalles" at bounding box center [784, 336] width 98 height 29
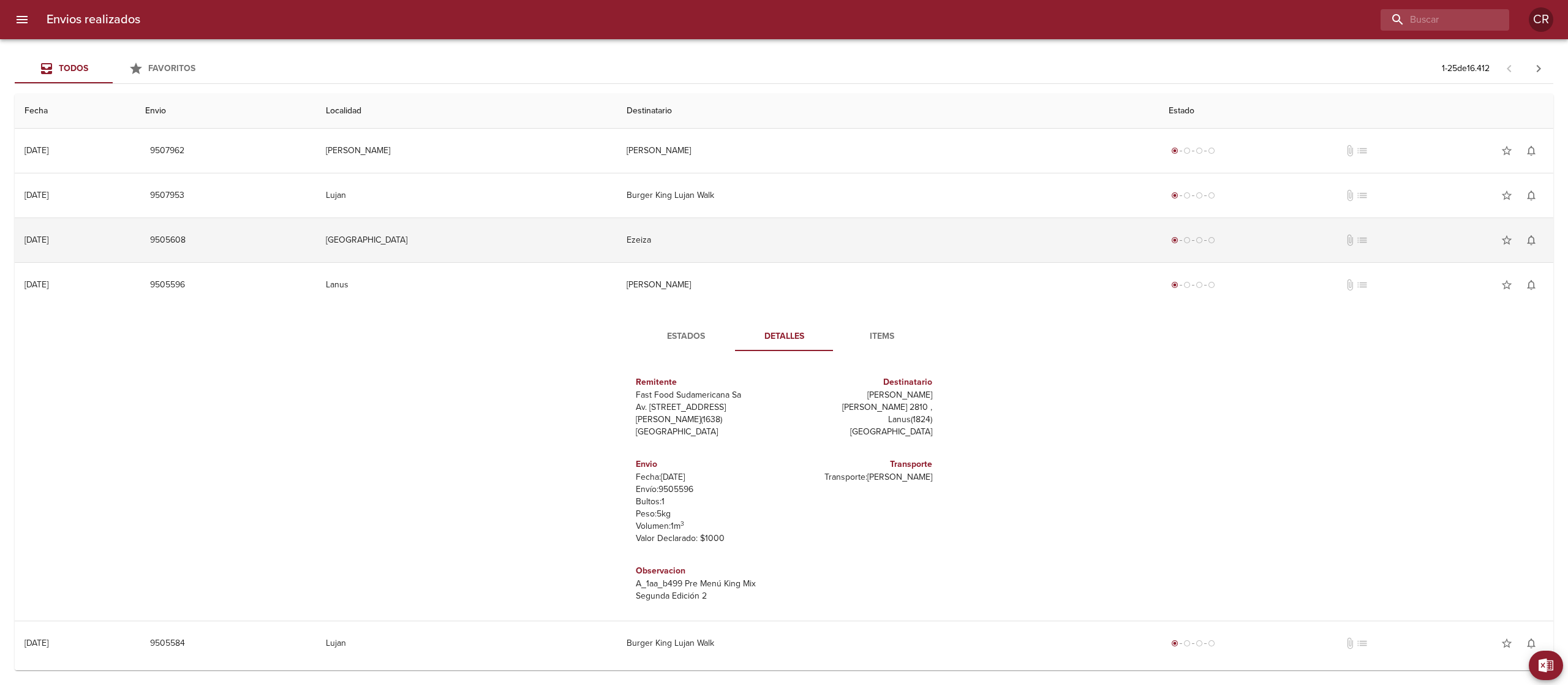
click at [785, 247] on td "Ezeiza" at bounding box center [887, 240] width 542 height 44
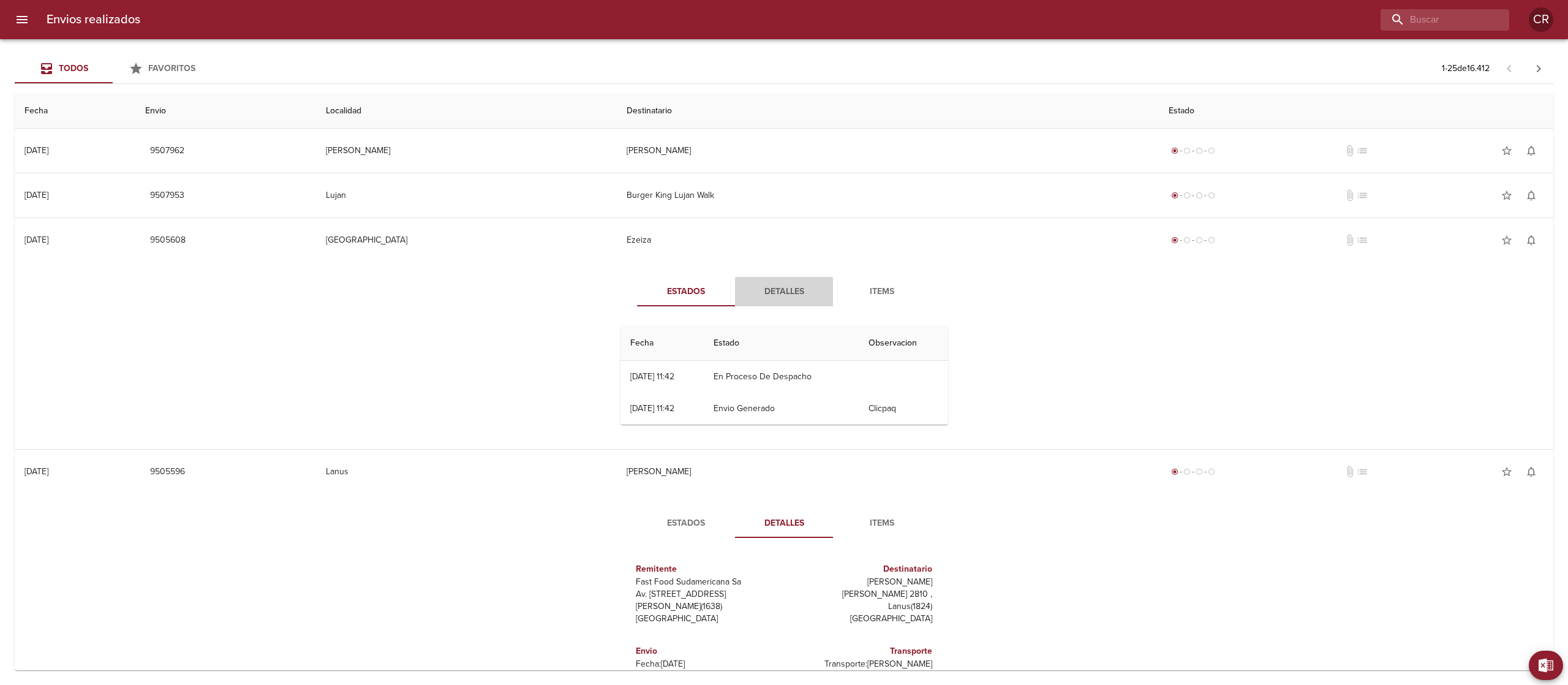
click at [785, 306] on button "Detalles" at bounding box center [784, 292] width 98 height 29
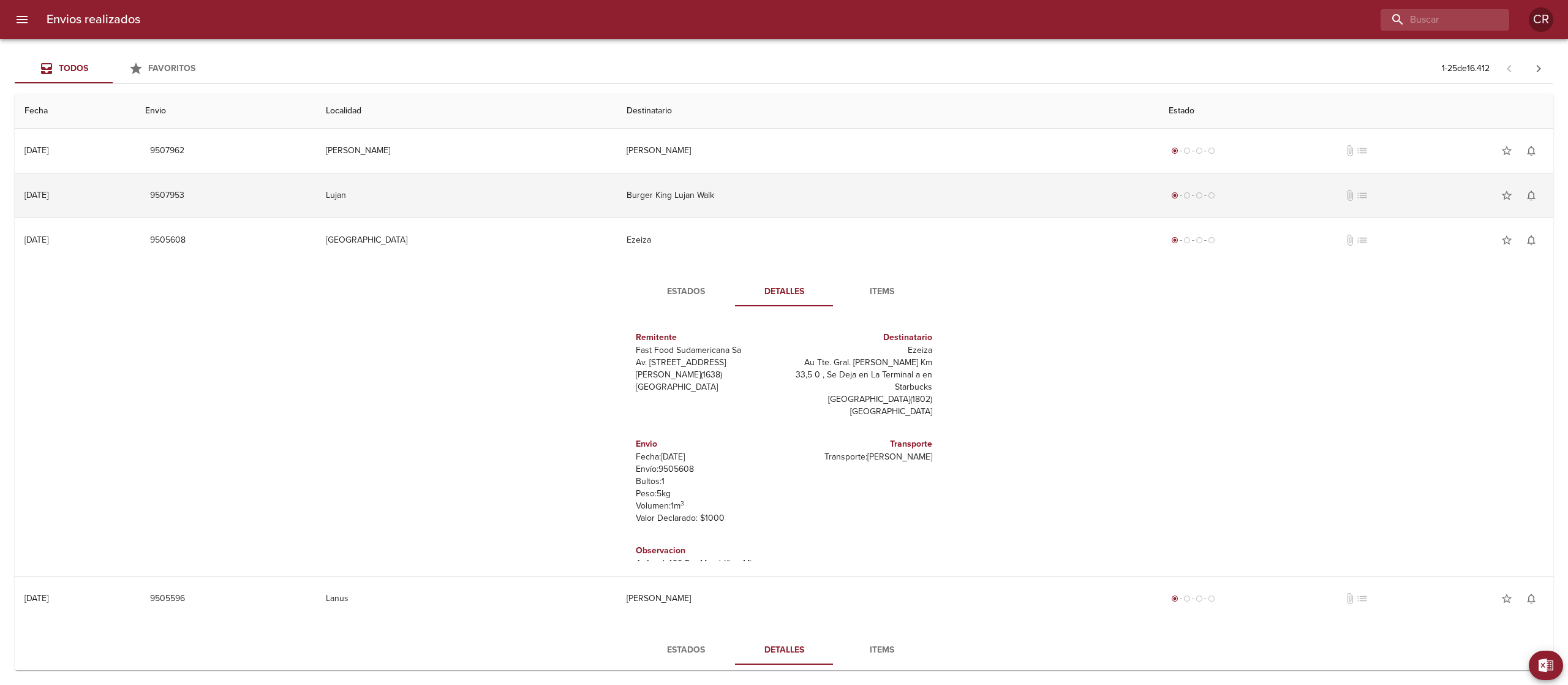
click at [787, 206] on td "Burger King Lujan Walk" at bounding box center [887, 195] width 542 height 44
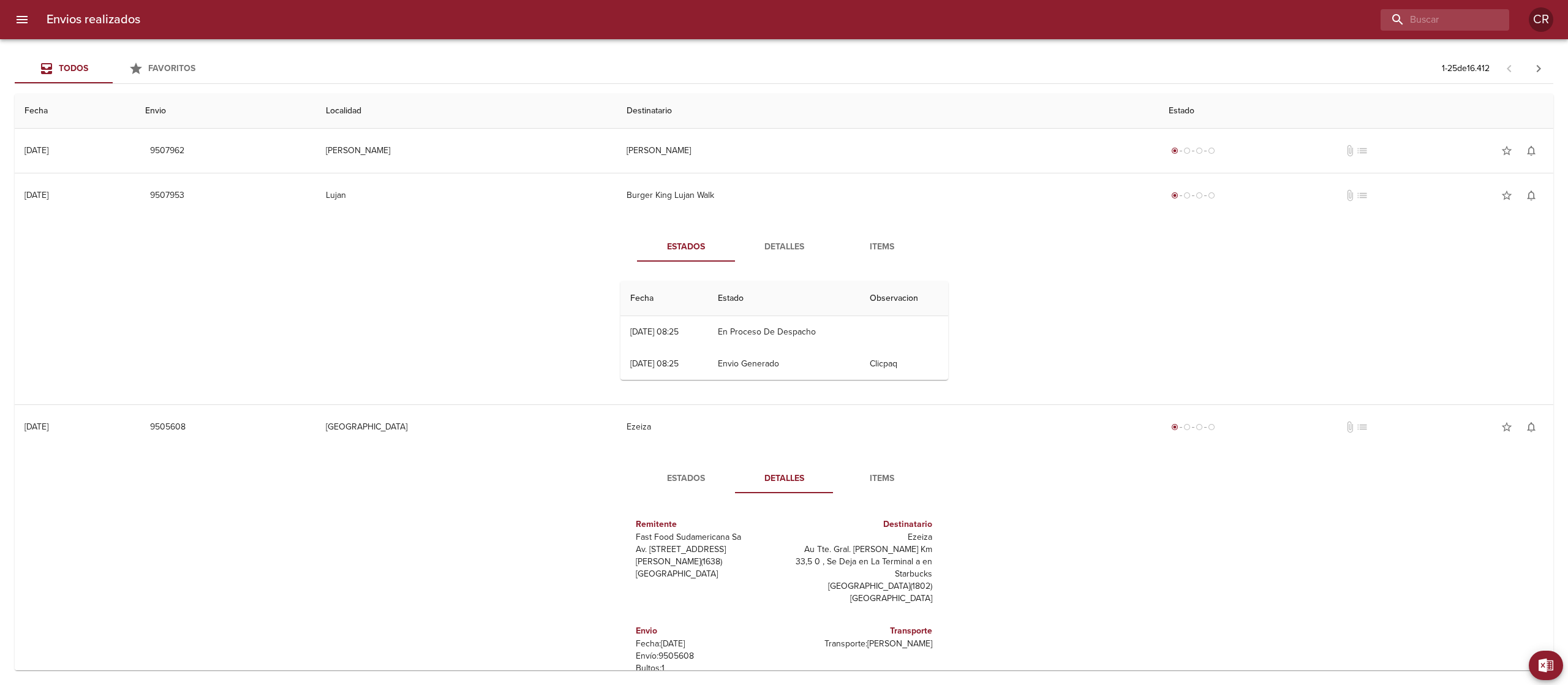
click at [781, 240] on span "Detalles" at bounding box center [784, 247] width 83 height 15
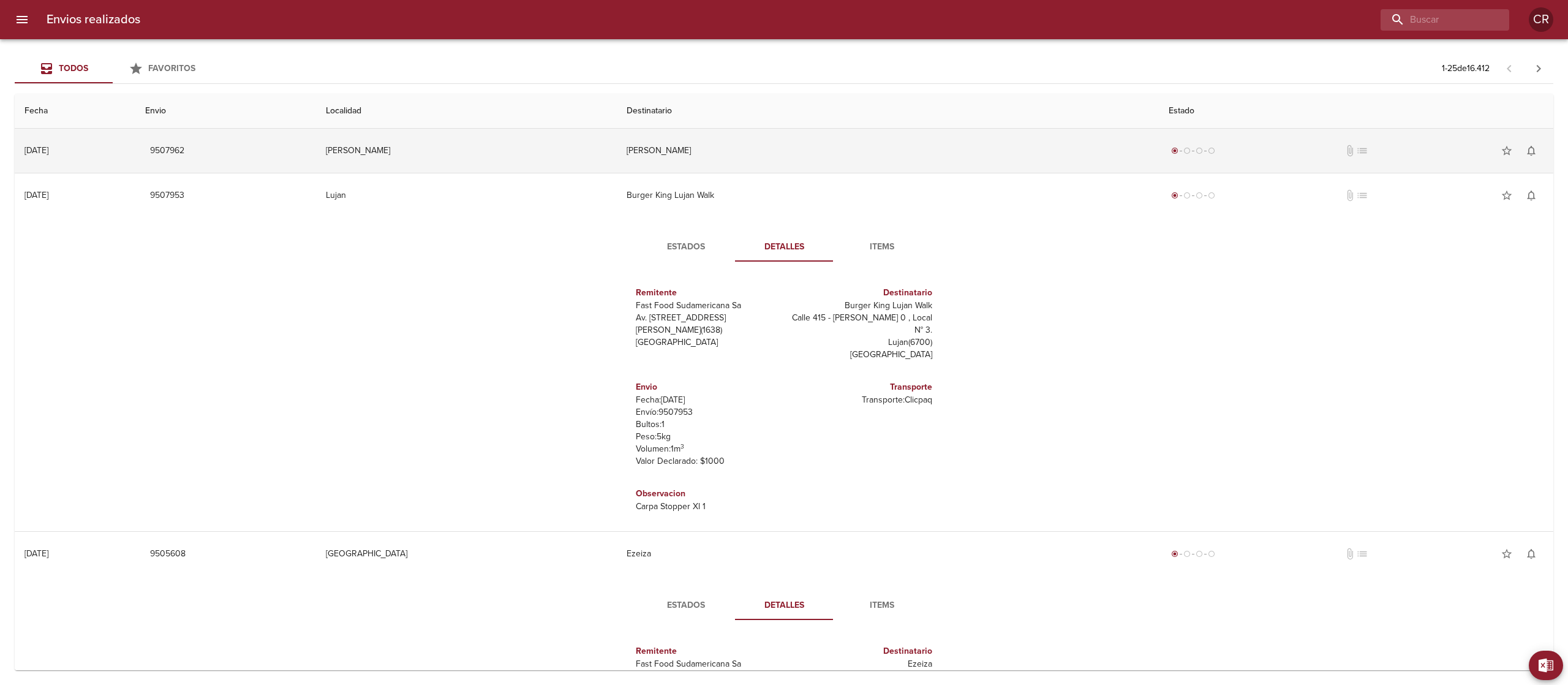
click at [775, 148] on td "[PERSON_NAME]" at bounding box center [887, 151] width 542 height 44
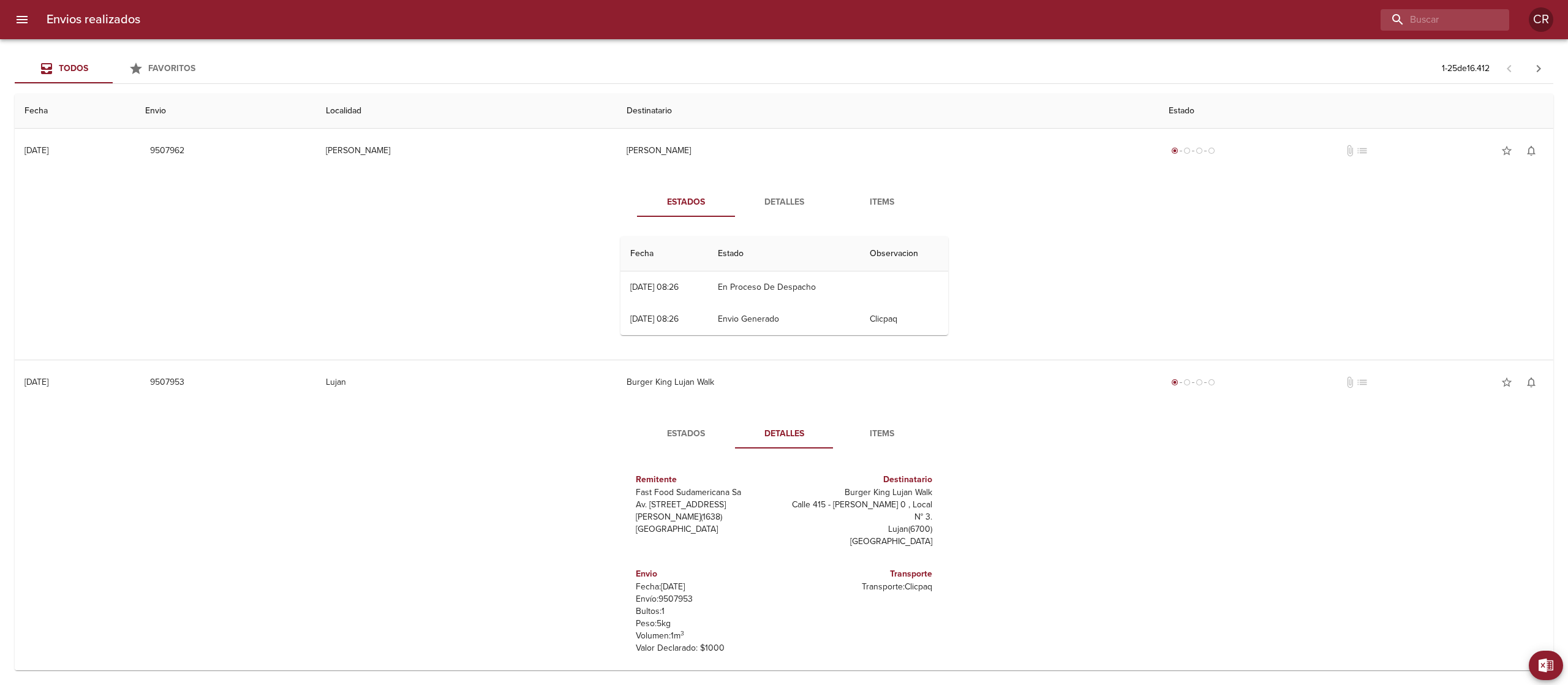
click at [774, 187] on button "Detalles" at bounding box center [784, 202] width 98 height 29
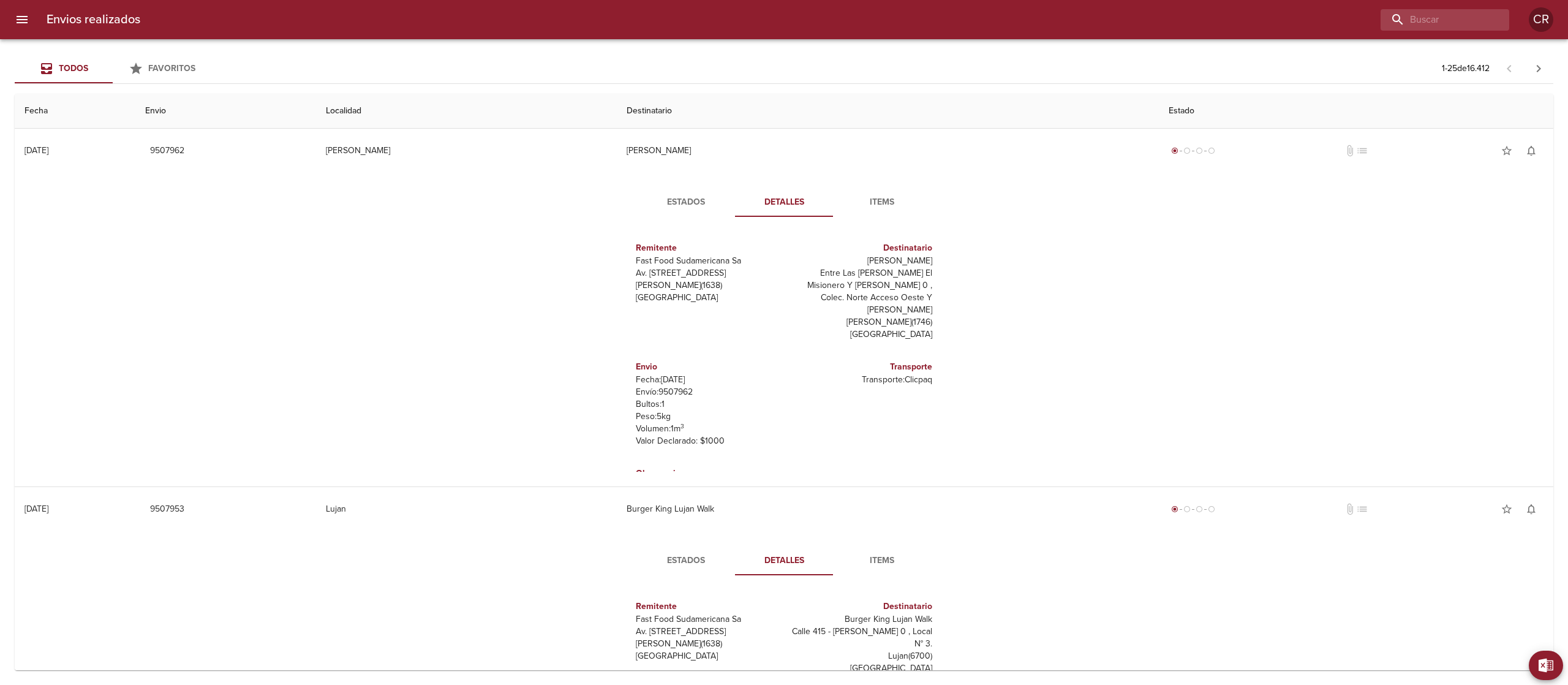
scroll to position [18, 0]
